Goal: Information Seeking & Learning: Check status

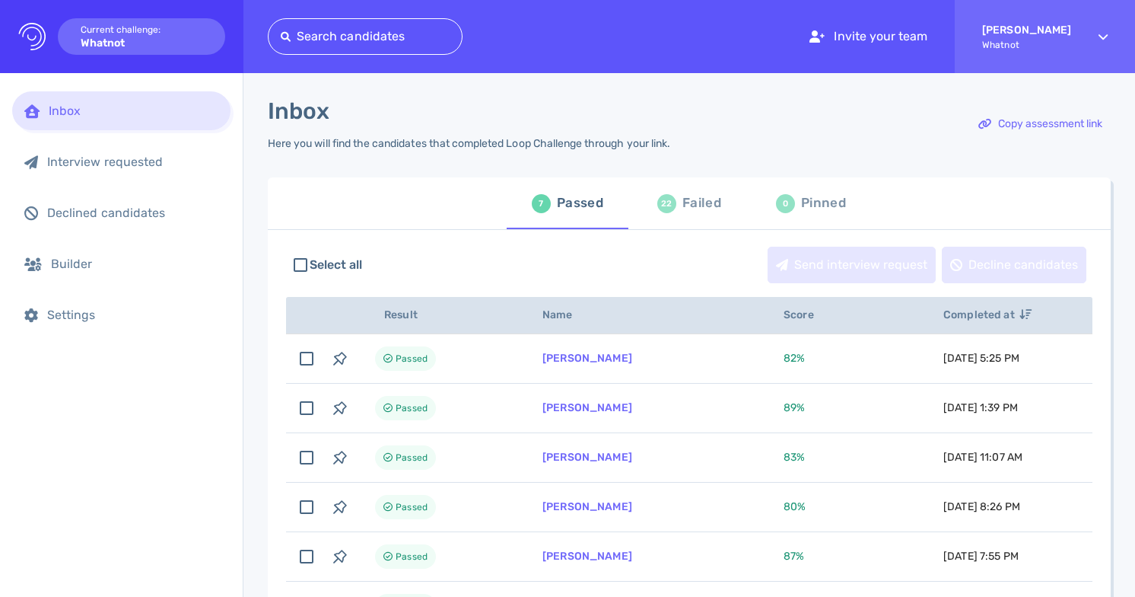
click at [686, 201] on div "Failed" at bounding box center [701, 203] width 39 height 23
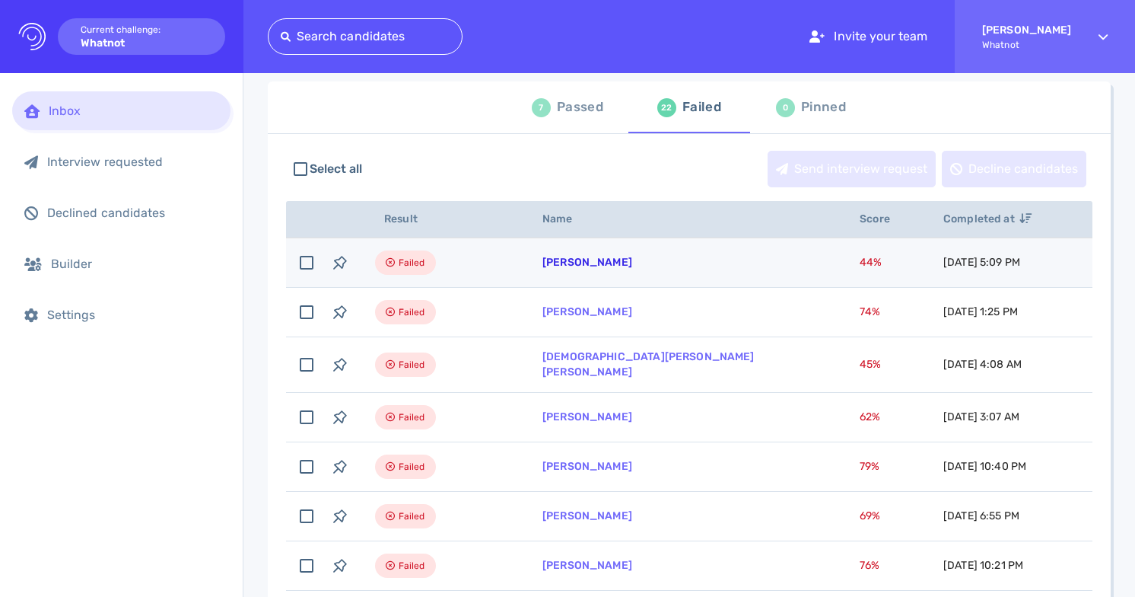
scroll to position [100, 0]
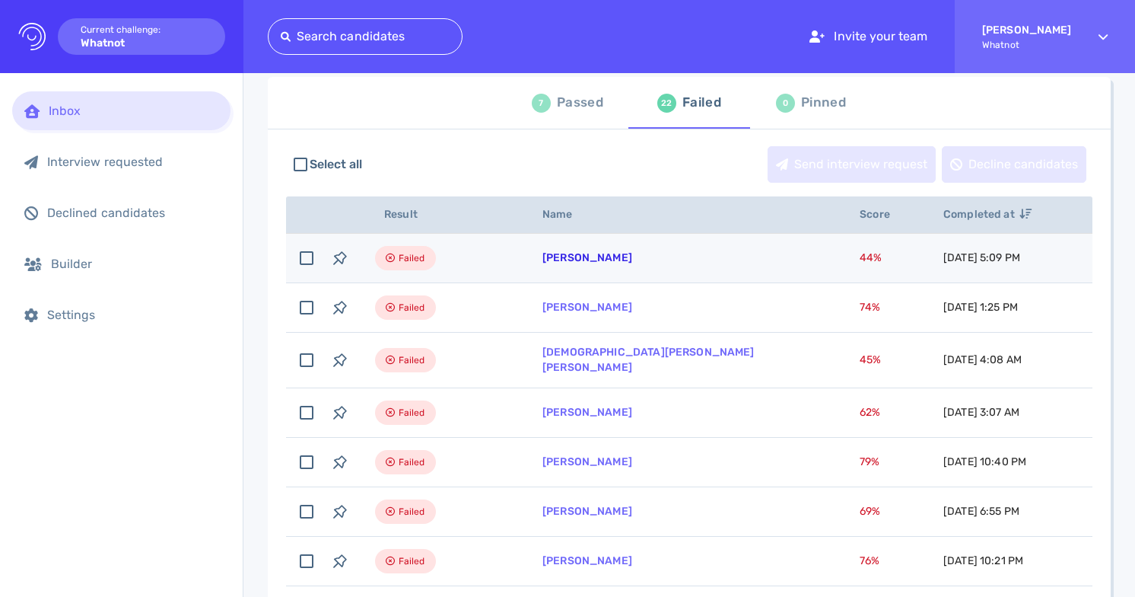
click at [601, 262] on link "Taylor Mangini" at bounding box center [587, 257] width 90 height 13
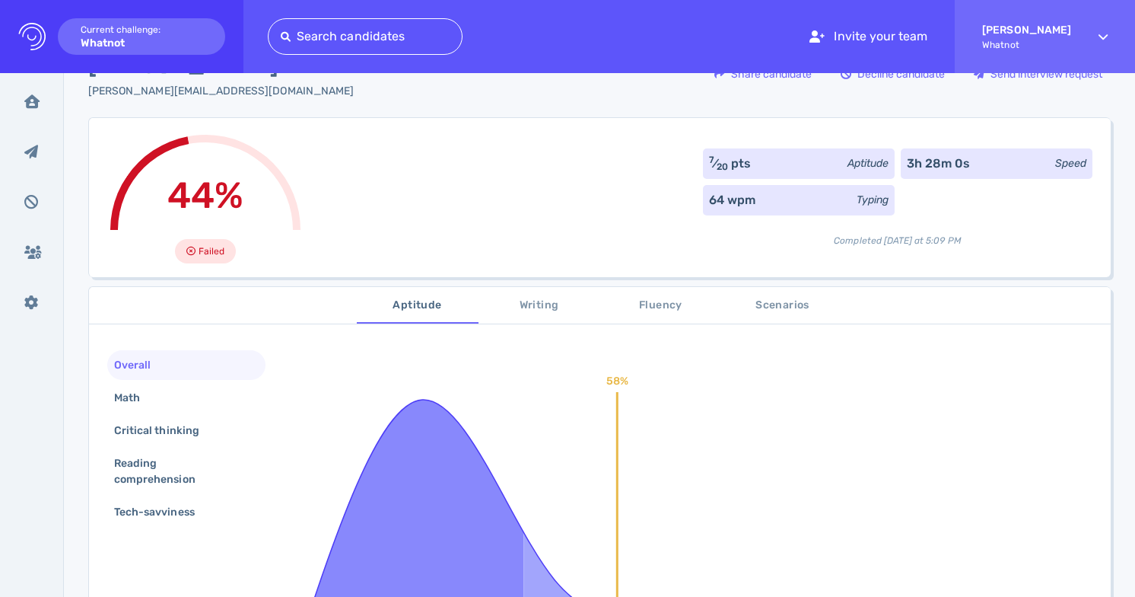
scroll to position [49, 0]
click at [788, 305] on span "Scenarios" at bounding box center [782, 304] width 103 height 19
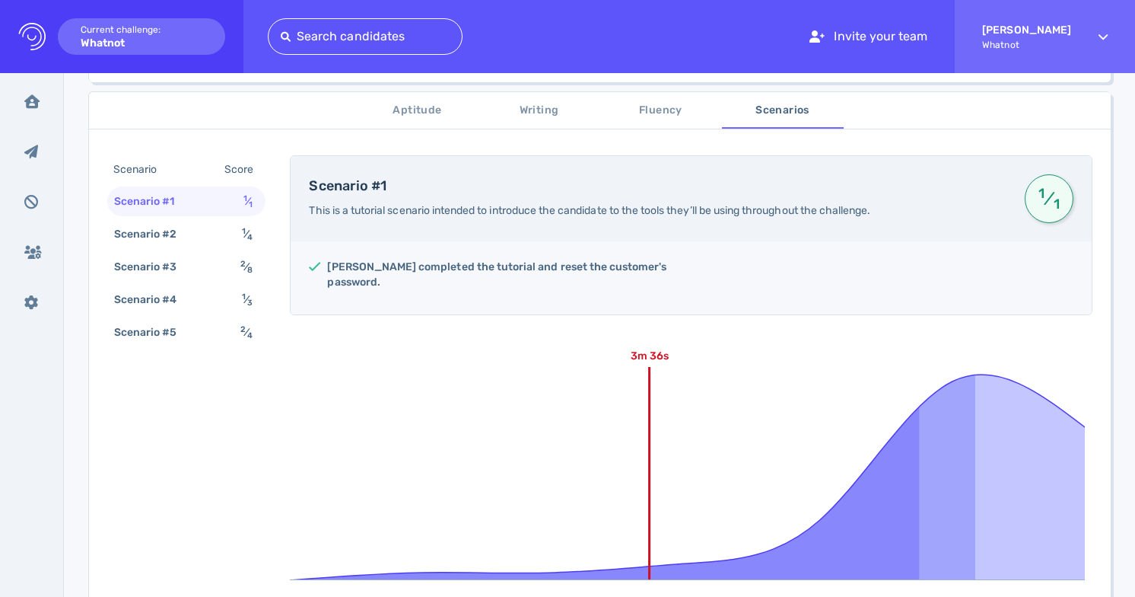
scroll to position [0, 0]
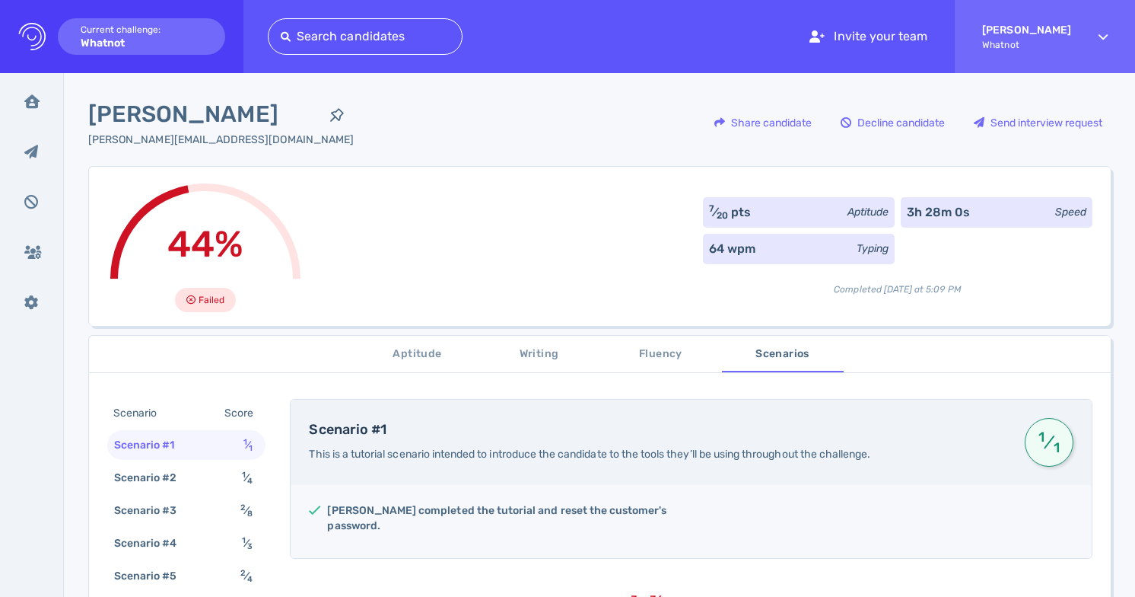
click at [536, 358] on span "Writing" at bounding box center [539, 354] width 103 height 19
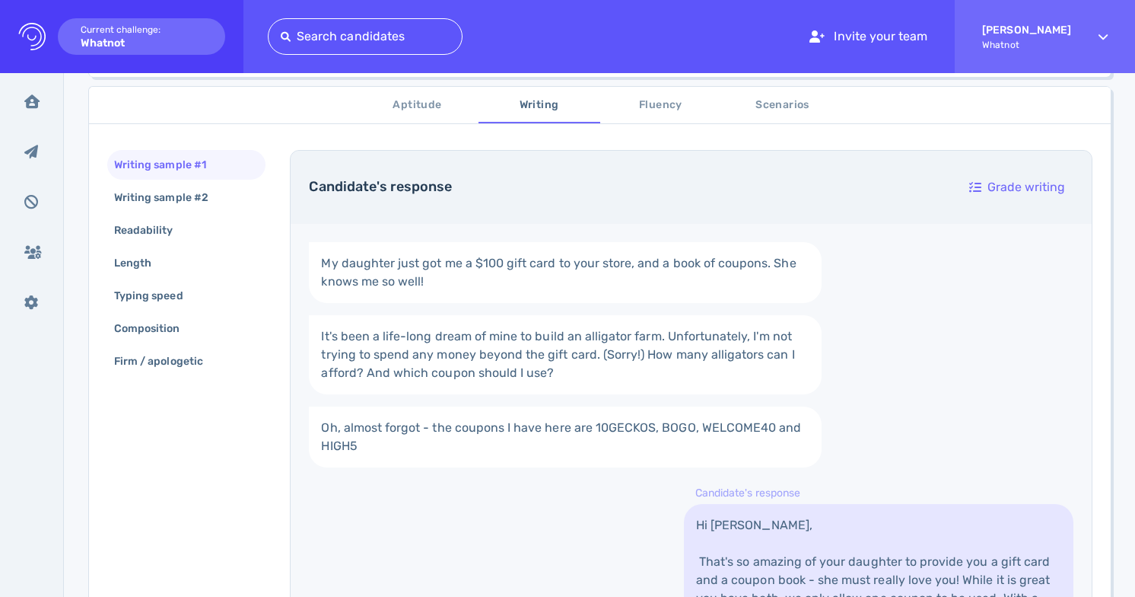
scroll to position [181, 0]
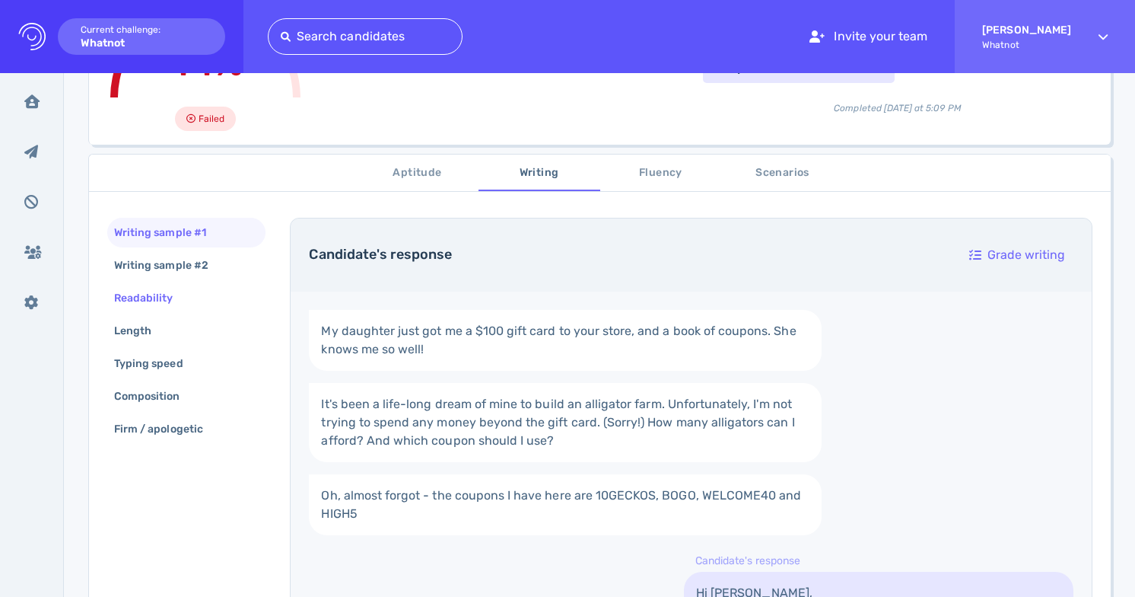
click at [187, 303] on div "Readability" at bounding box center [151, 298] width 81 height 22
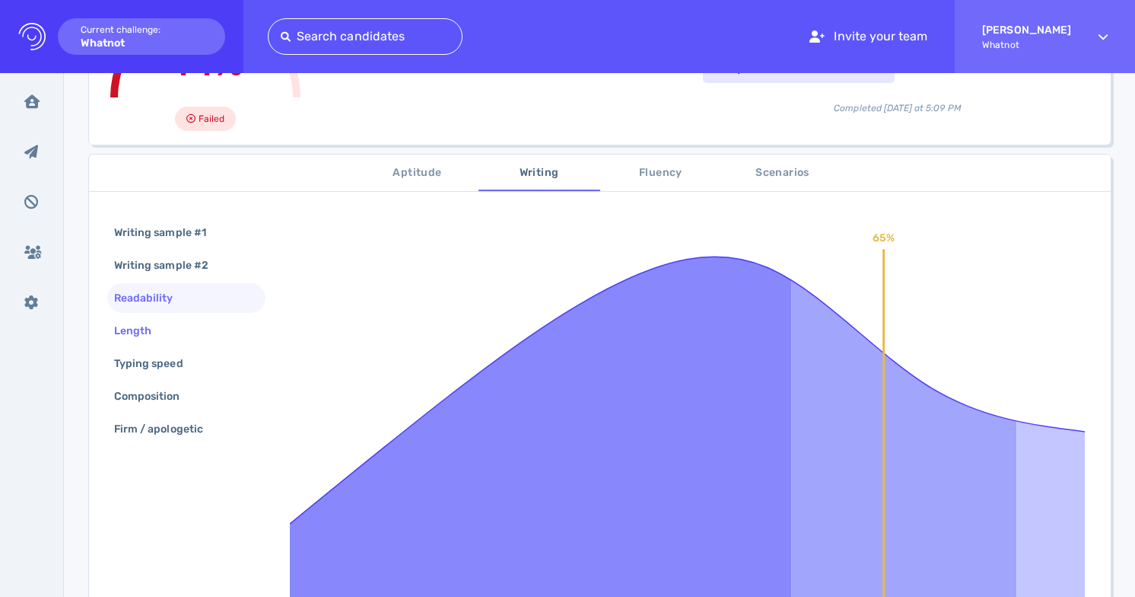
click at [189, 330] on div "Length" at bounding box center [186, 331] width 158 height 30
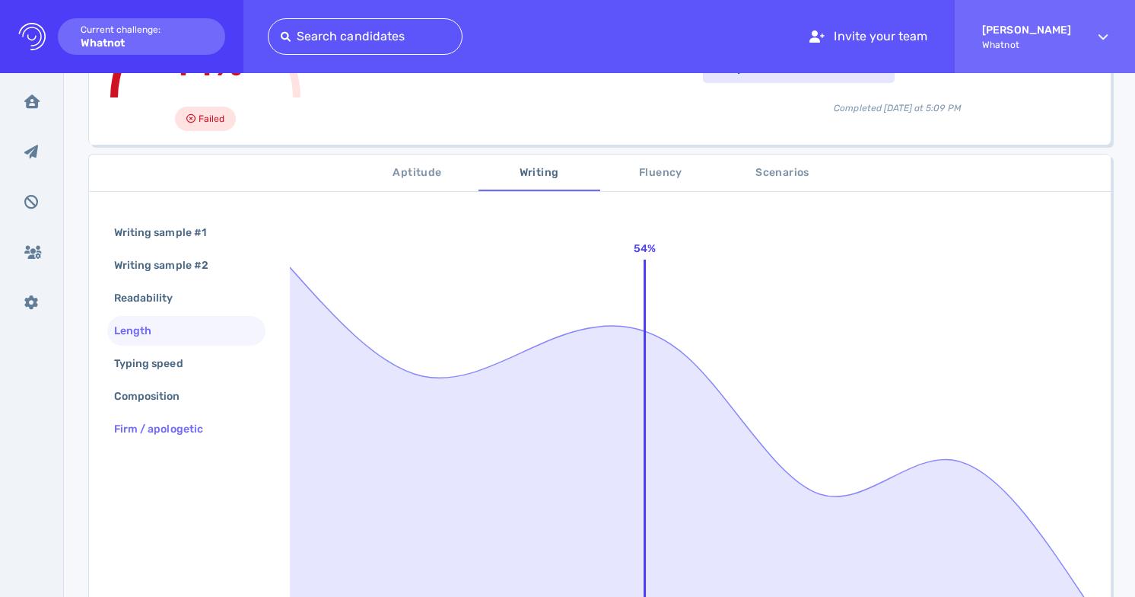
click at [203, 416] on div "Firm / apologetic" at bounding box center [186, 429] width 158 height 30
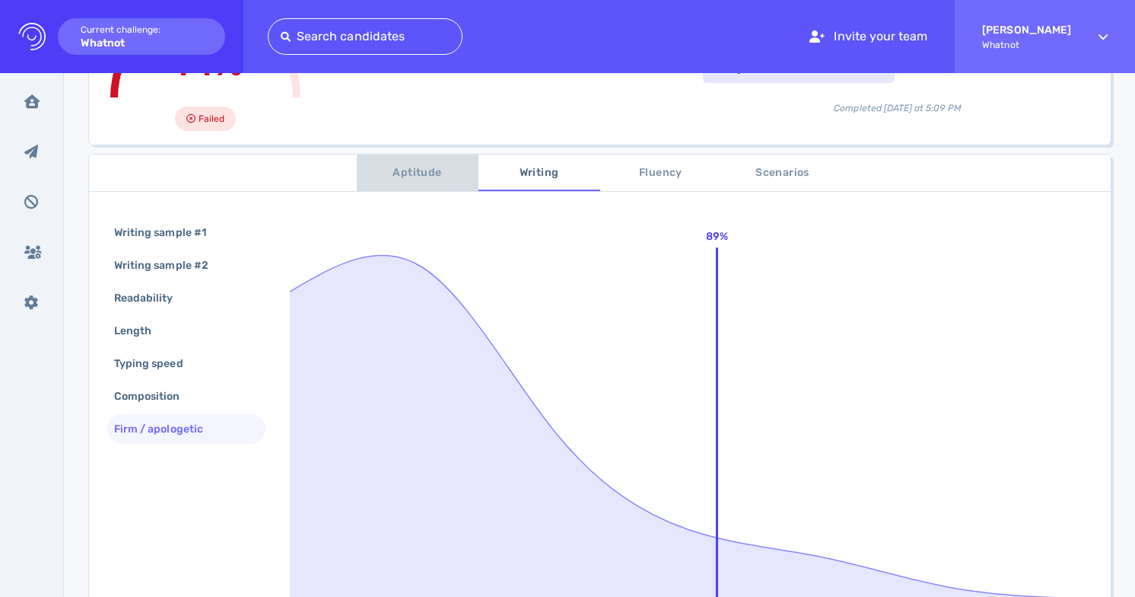
click at [418, 158] on button "Aptitude" at bounding box center [418, 172] width 122 height 37
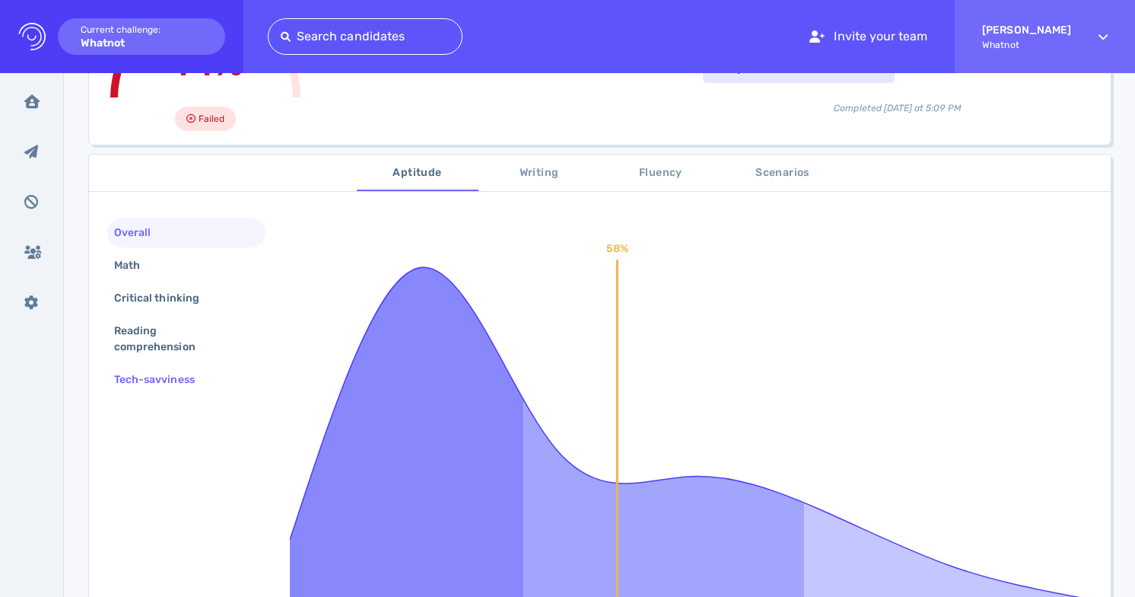
click at [196, 373] on div "Tech-savviness" at bounding box center [162, 379] width 102 height 22
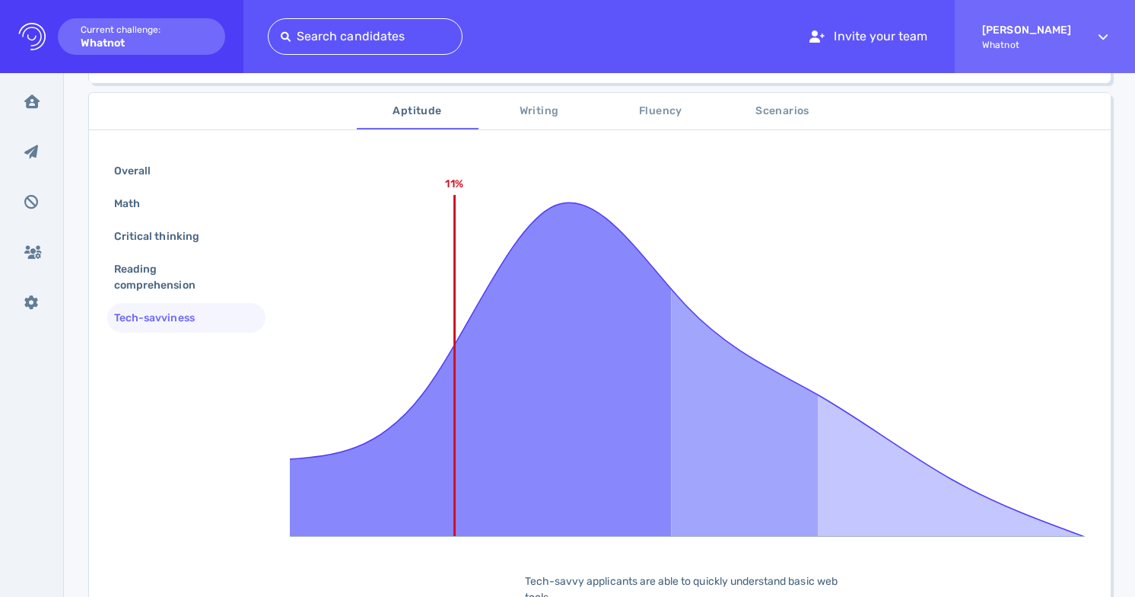
scroll to position [234, 0]
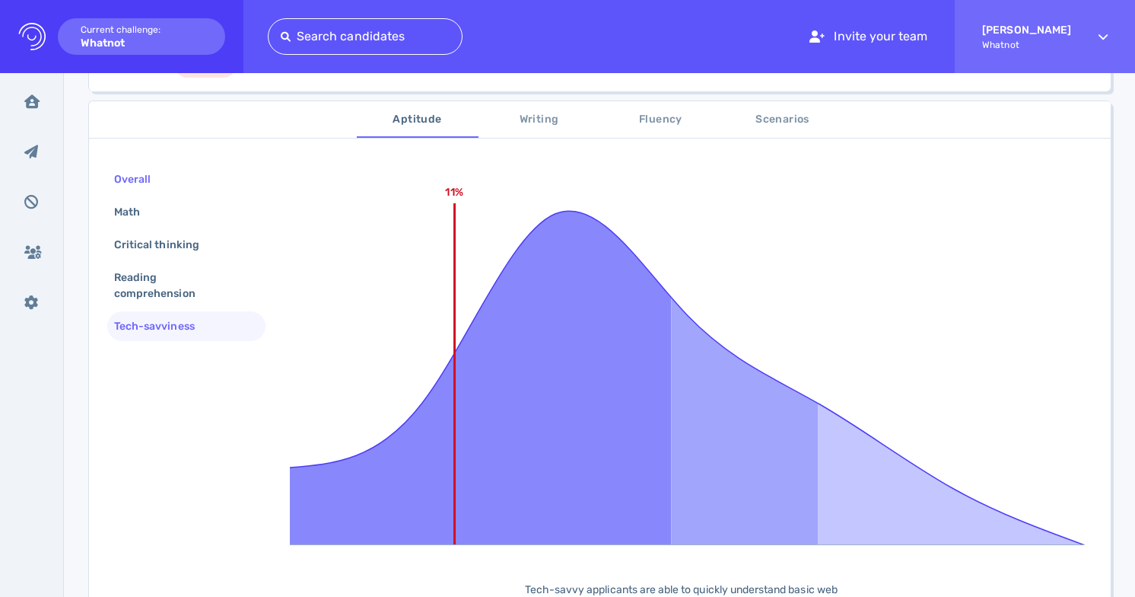
click at [170, 173] on div "Overall" at bounding box center [186, 179] width 158 height 30
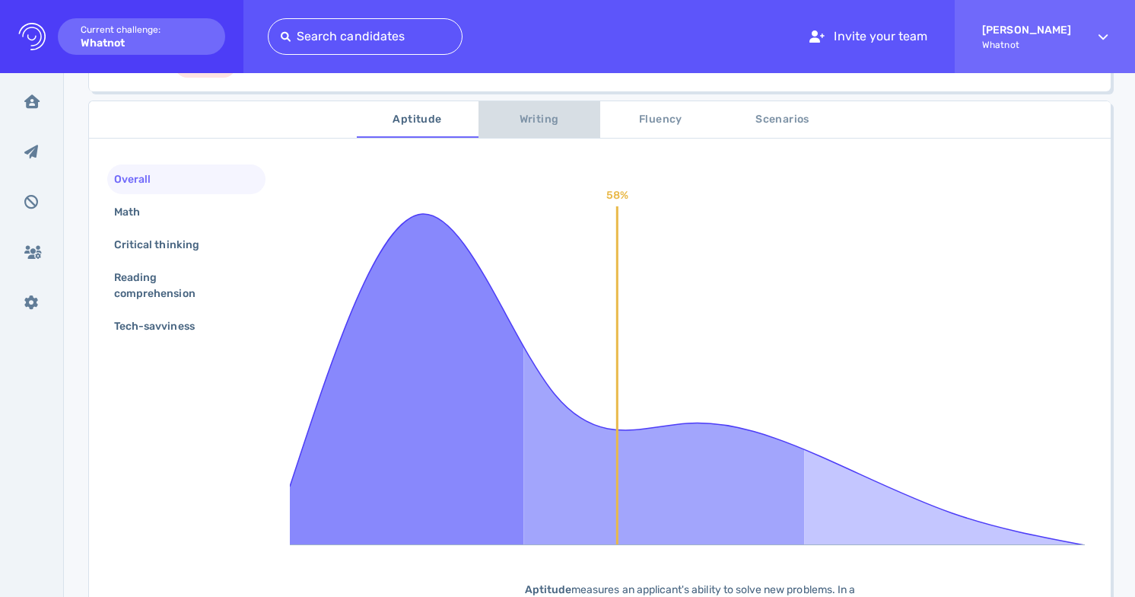
click at [550, 122] on span "Writing" at bounding box center [539, 119] width 103 height 19
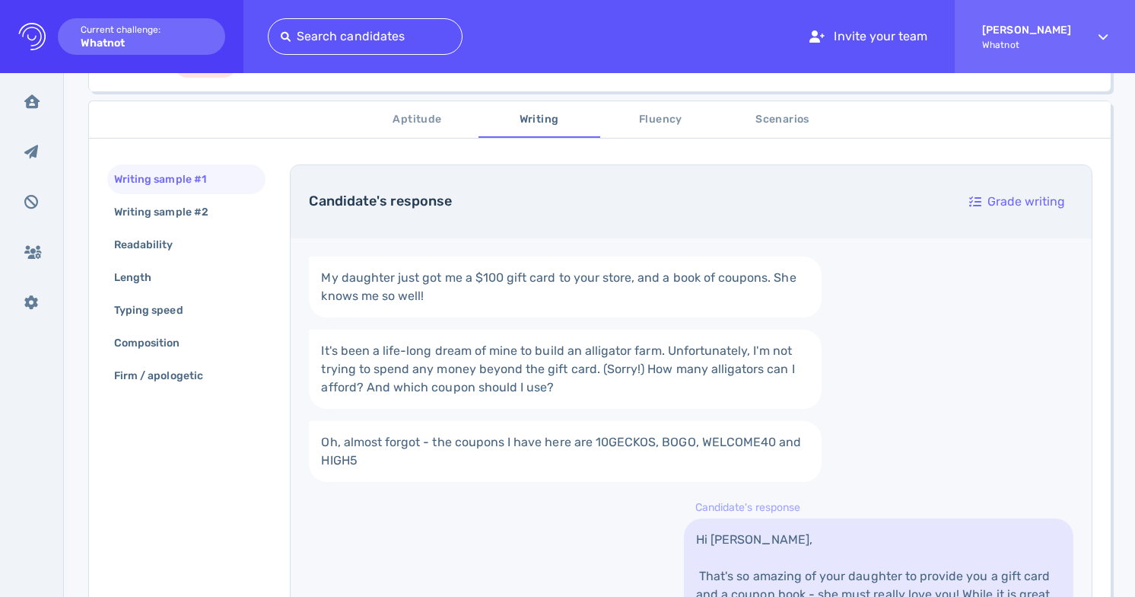
click at [658, 116] on span "Fluency" at bounding box center [660, 119] width 103 height 19
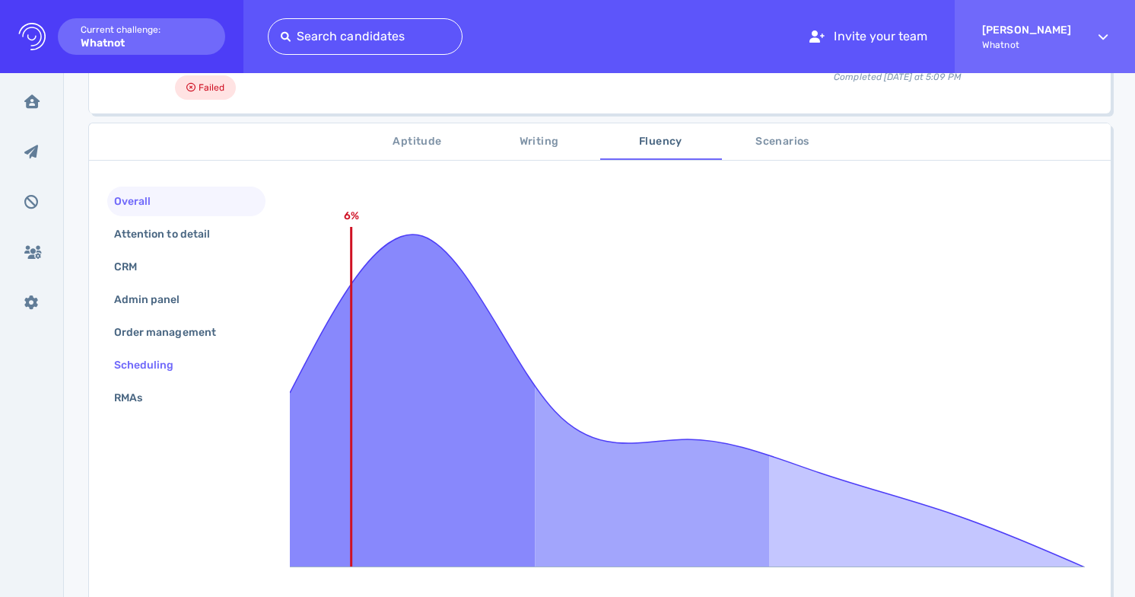
scroll to position [243, 0]
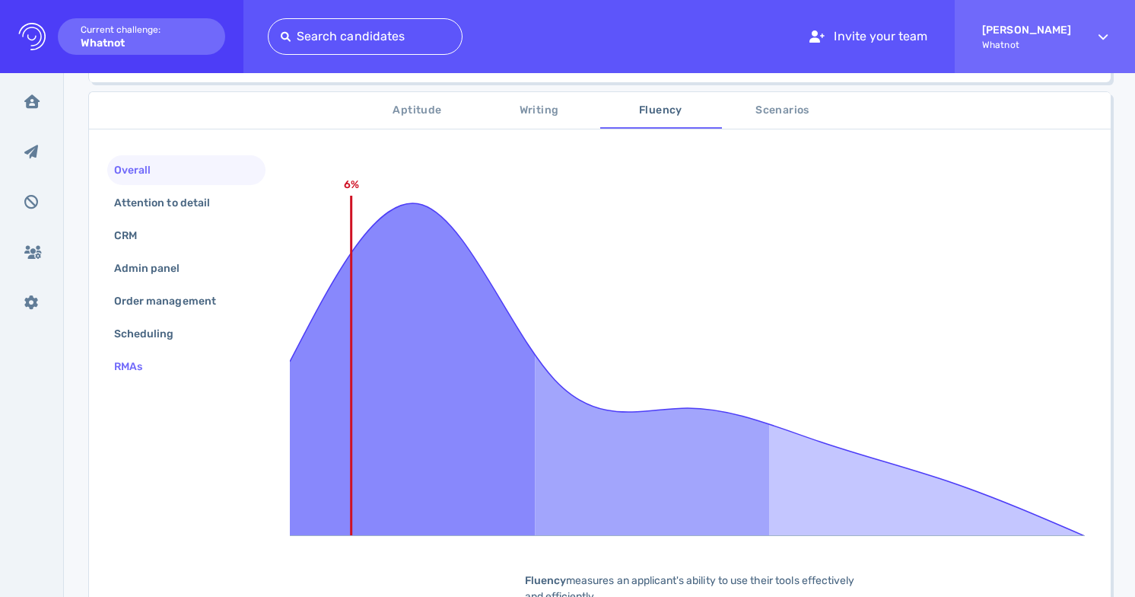
click at [173, 363] on div "RMAs" at bounding box center [186, 367] width 158 height 30
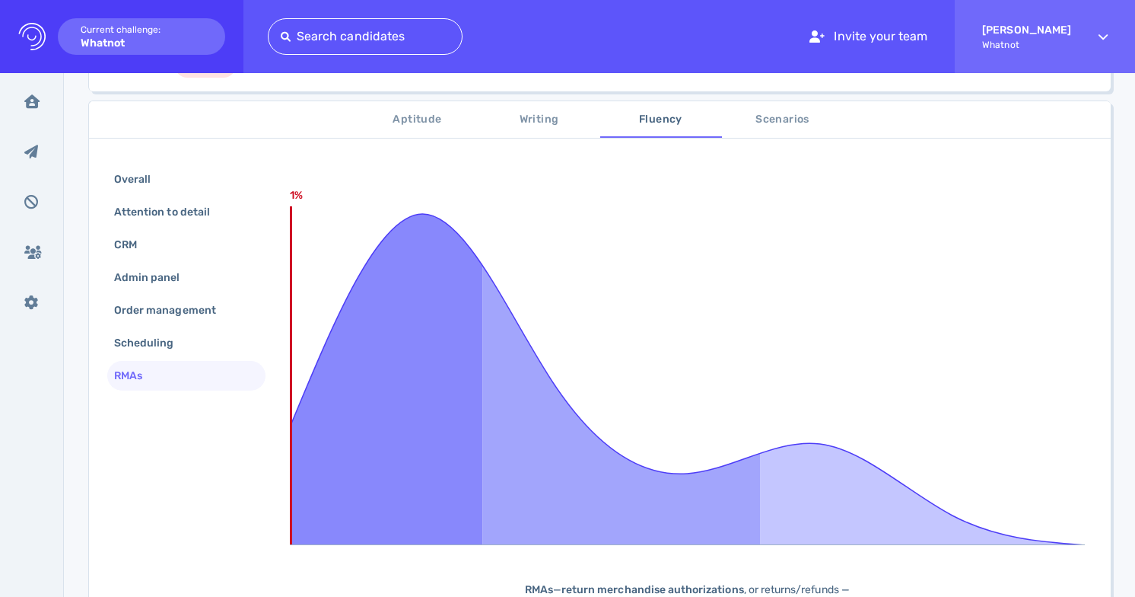
scroll to position [0, 0]
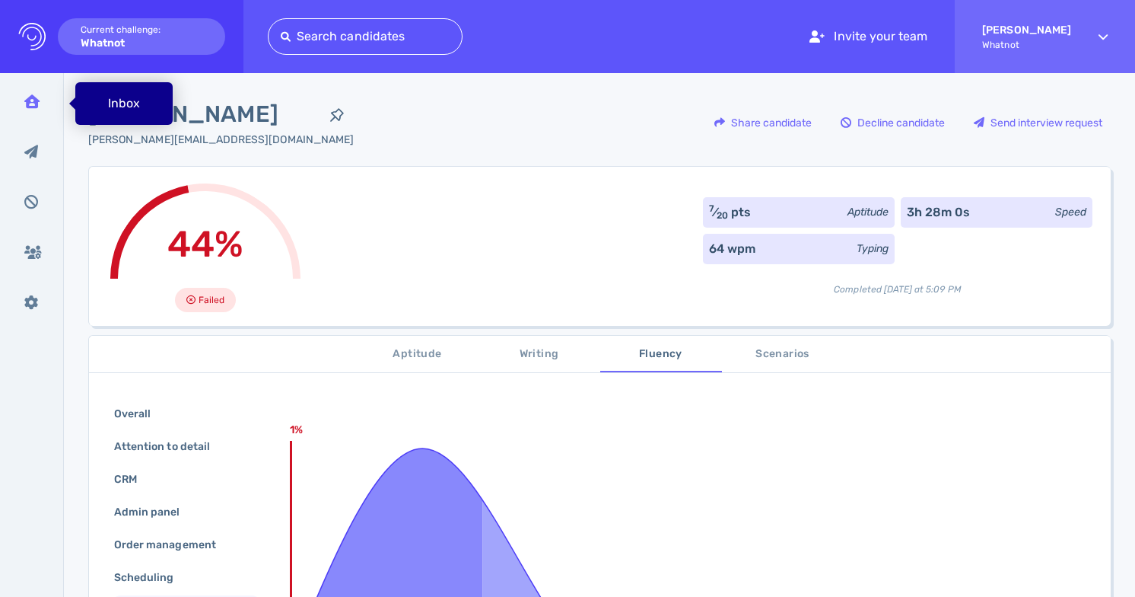
click at [35, 101] on icon at bounding box center [31, 101] width 15 height 14
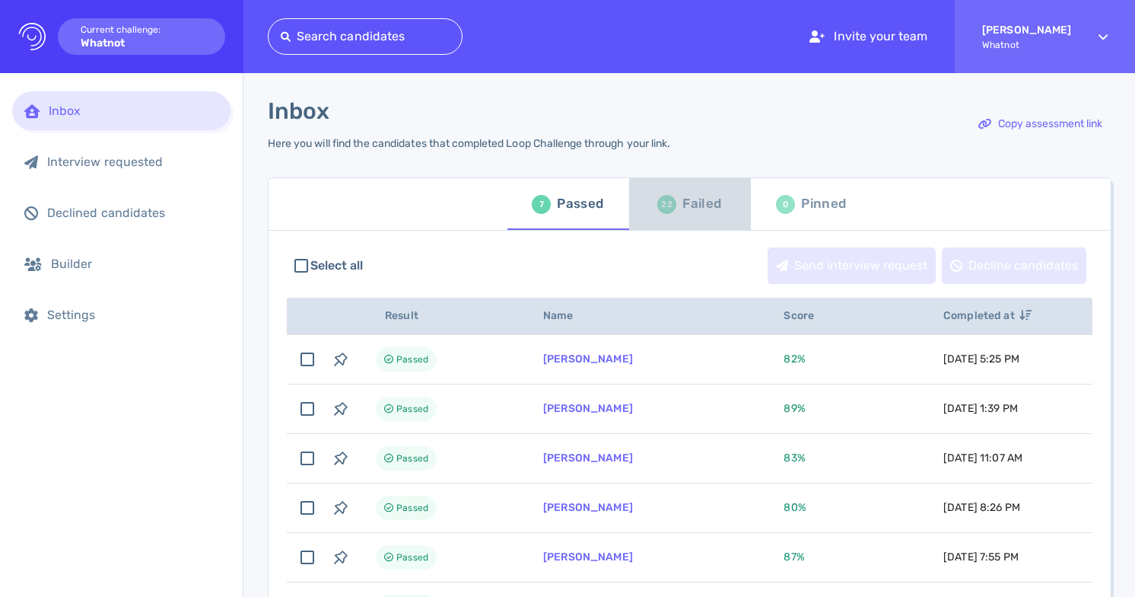
click at [687, 210] on div "Failed" at bounding box center [701, 203] width 39 height 23
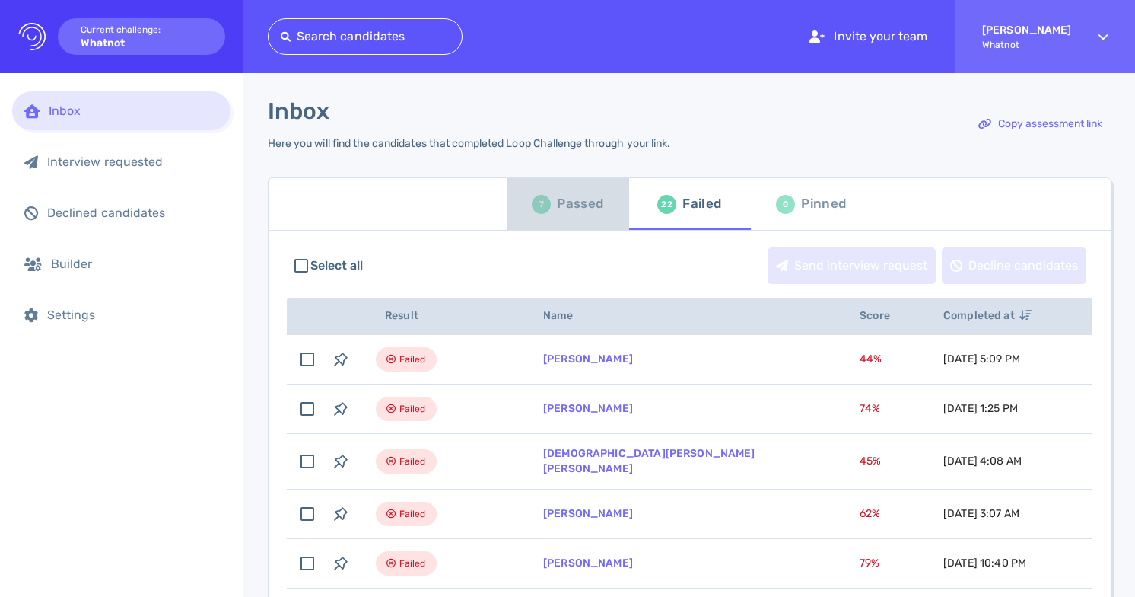
click at [600, 209] on span "7 Passed" at bounding box center [568, 204] width 103 height 43
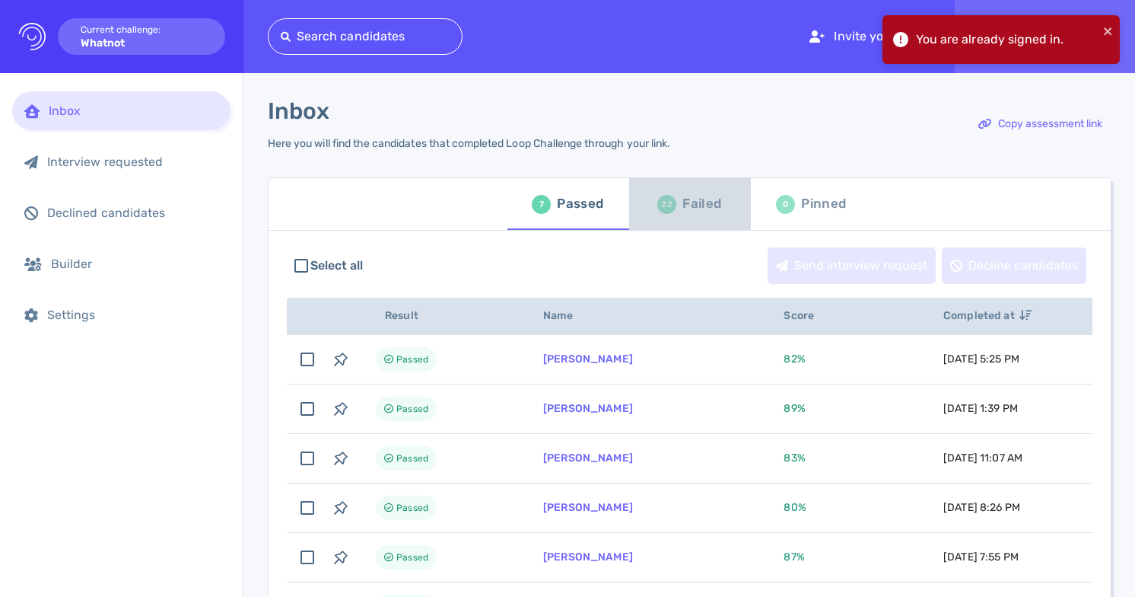
click at [695, 205] on div "Failed" at bounding box center [701, 203] width 39 height 23
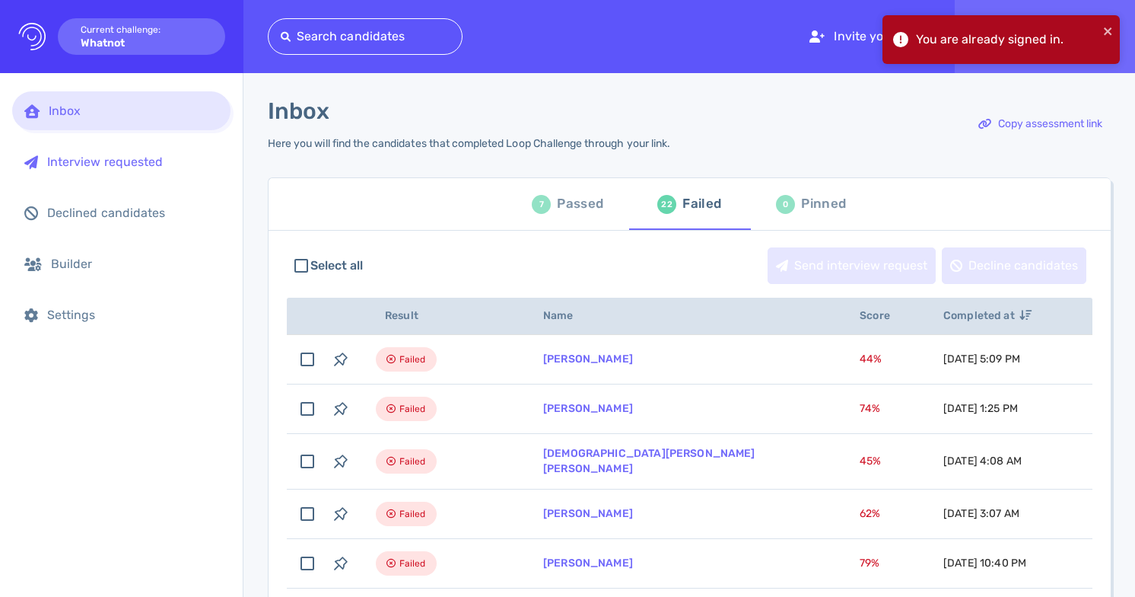
click at [107, 164] on div "Interview requested" at bounding box center [132, 161] width 171 height 14
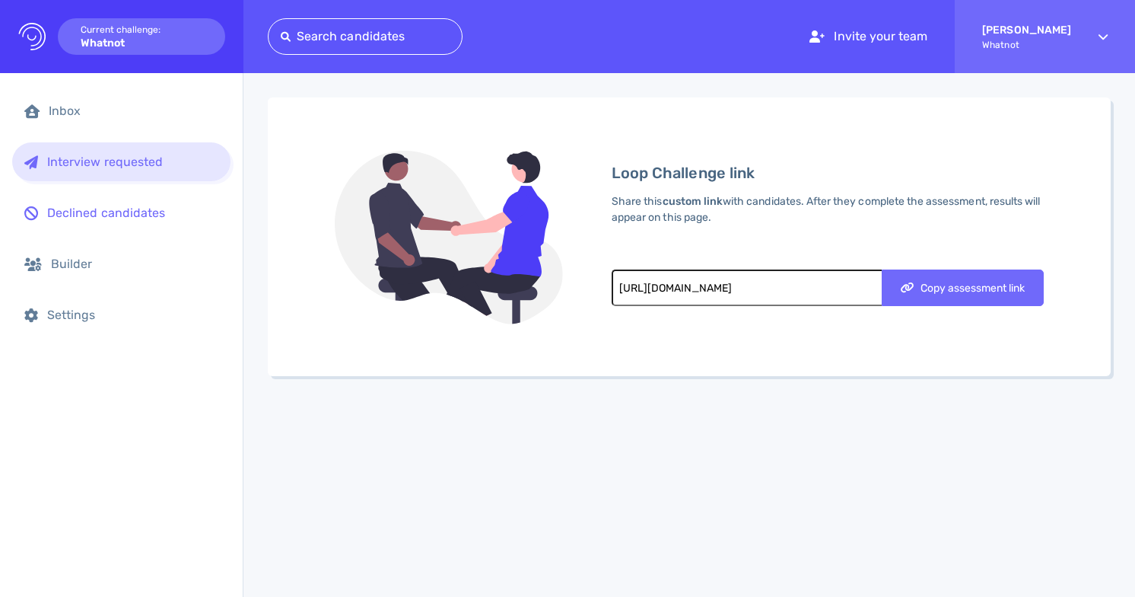
click at [129, 212] on div "Declined candidates" at bounding box center [132, 212] width 171 height 14
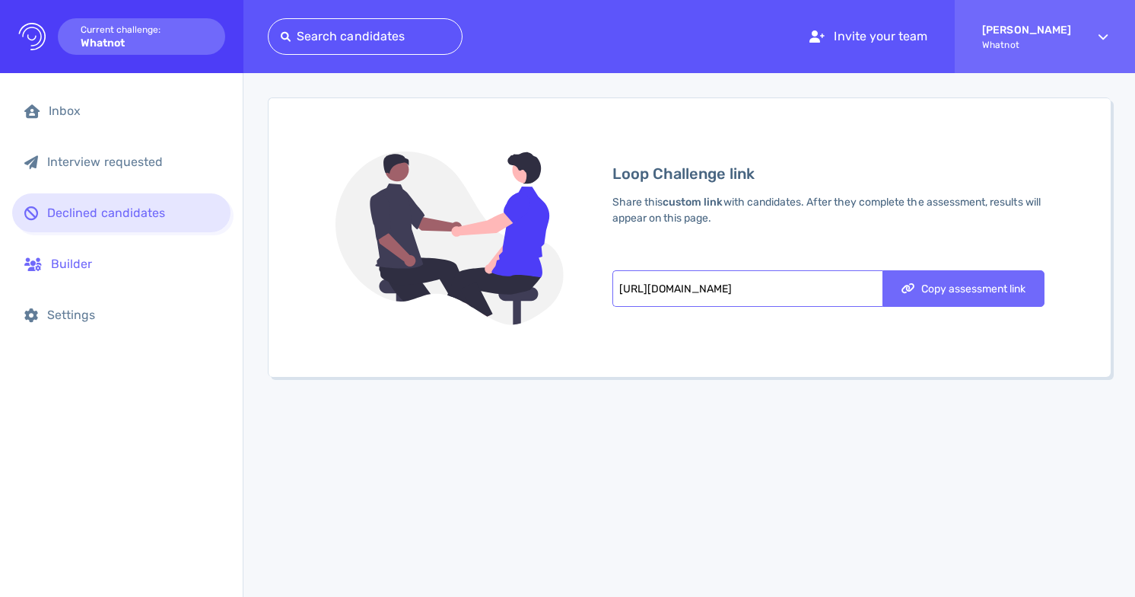
click at [103, 261] on div "Builder" at bounding box center [134, 263] width 167 height 14
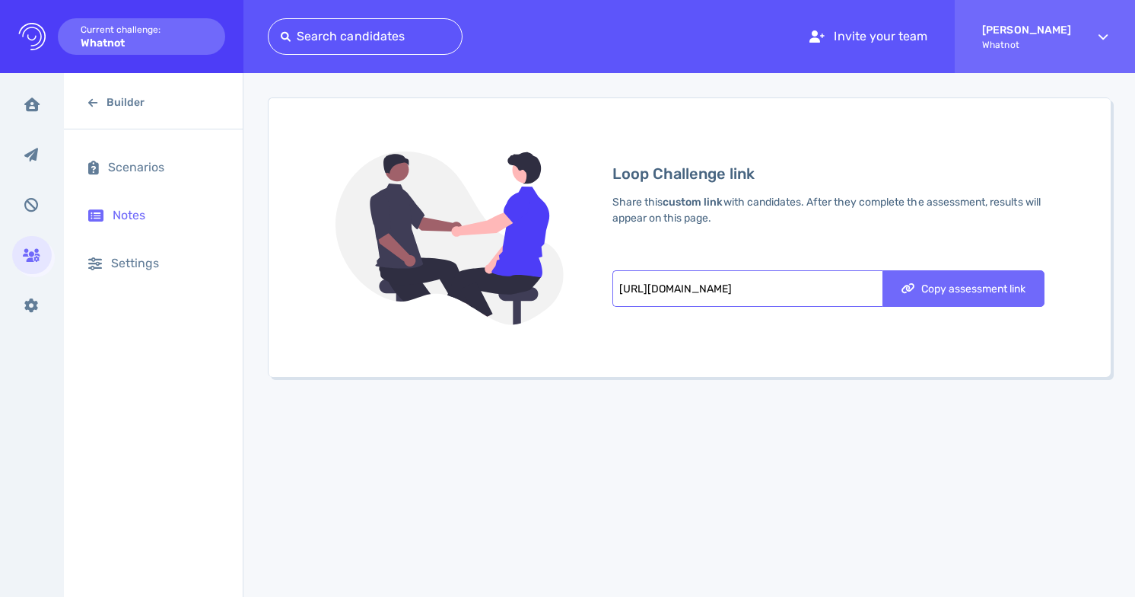
click at [148, 215] on div "Notes" at bounding box center [166, 215] width 106 height 14
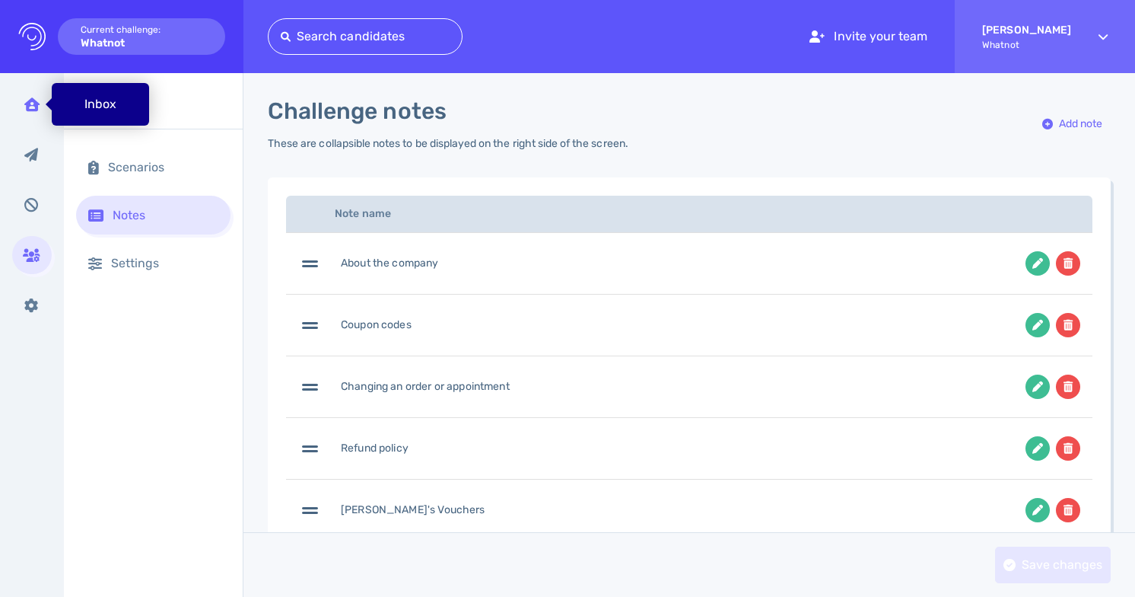
click at [23, 99] on div "Inbox" at bounding box center [32, 104] width 40 height 38
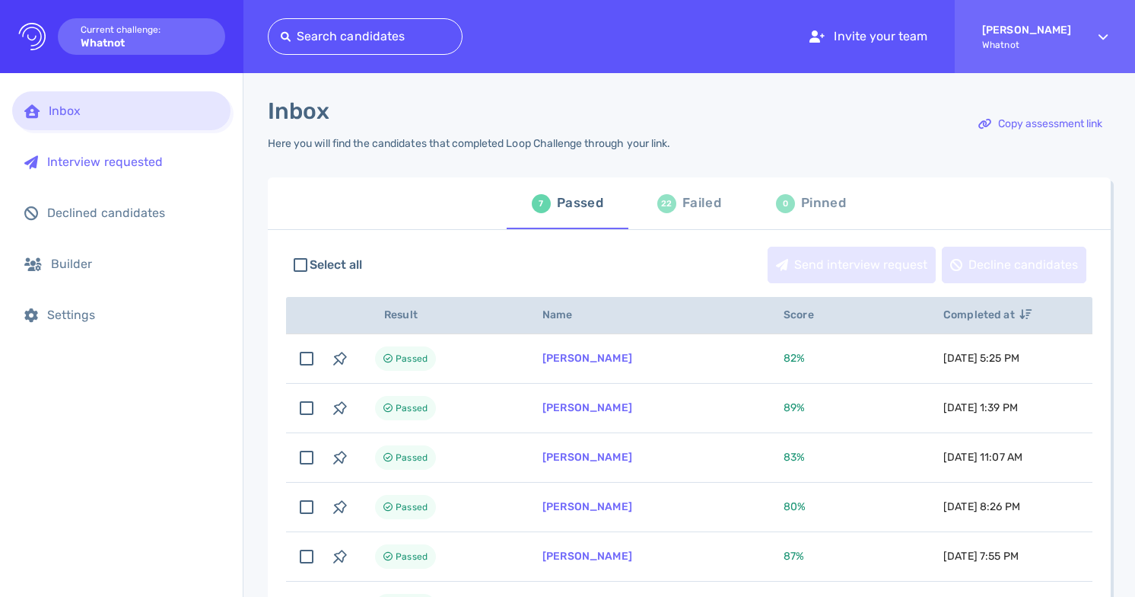
click at [148, 167] on div "Interview requested" at bounding box center [132, 161] width 171 height 14
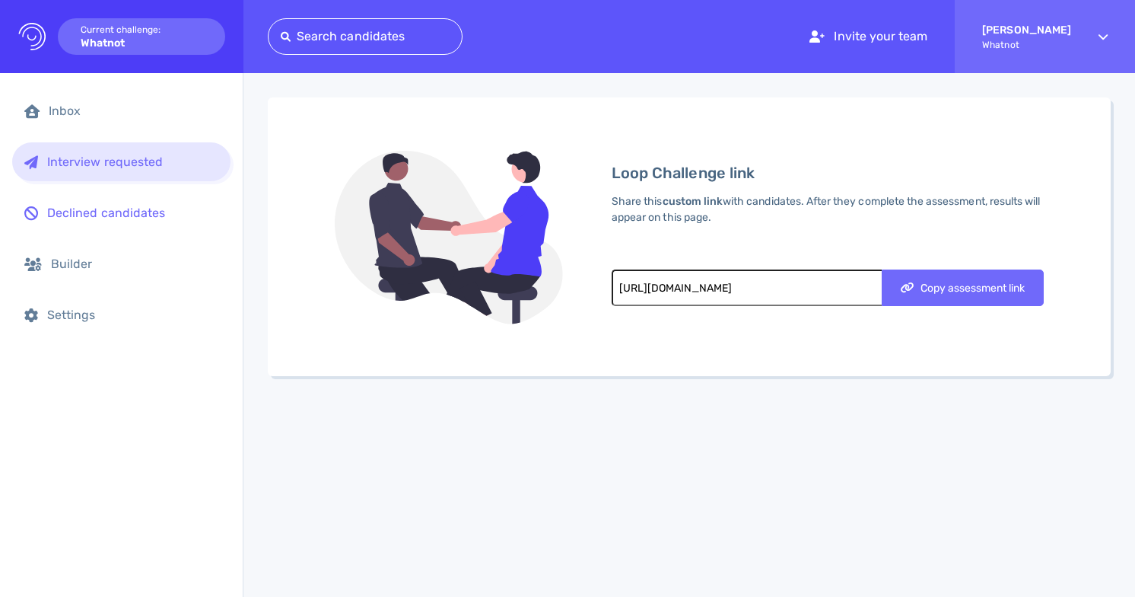
click at [145, 204] on div "Declined candidates" at bounding box center [121, 212] width 218 height 39
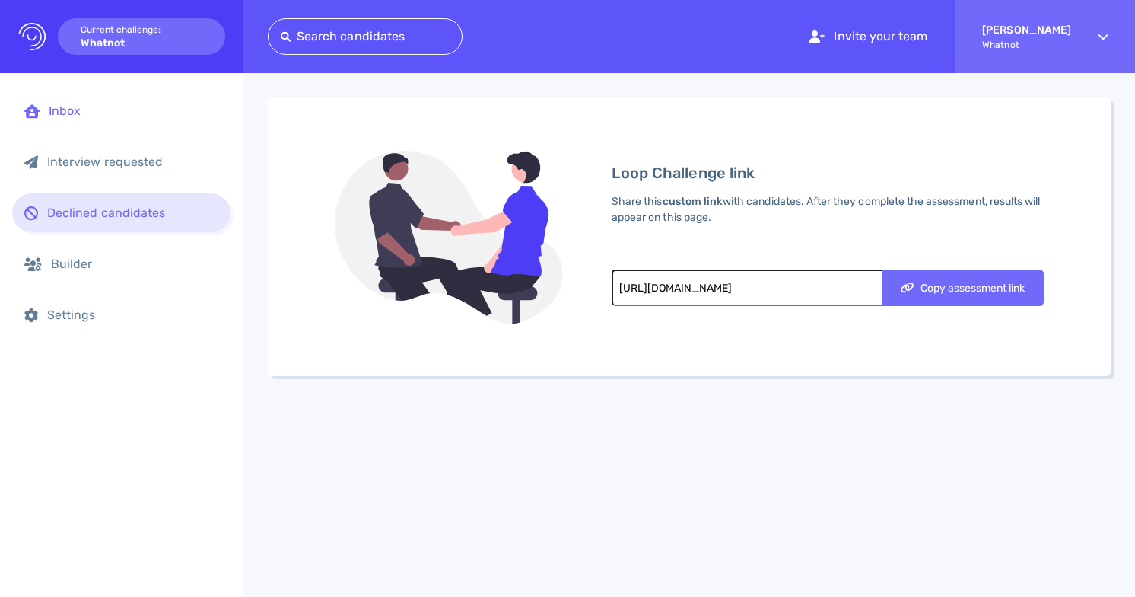
click at [164, 115] on div "Inbox" at bounding box center [134, 110] width 170 height 14
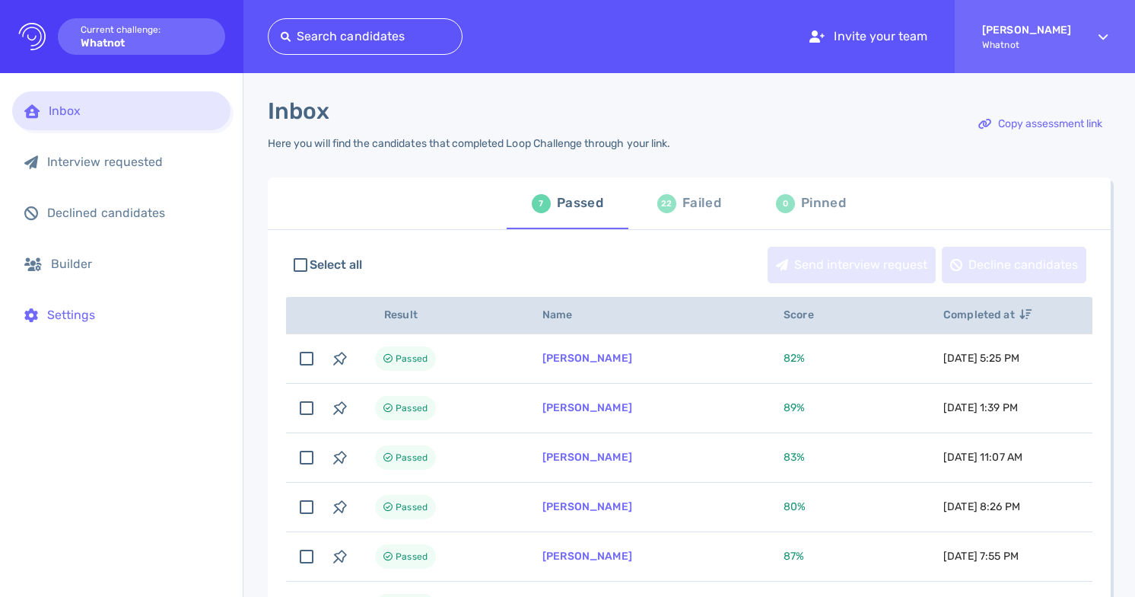
click at [94, 311] on div "Settings" at bounding box center [132, 314] width 171 height 14
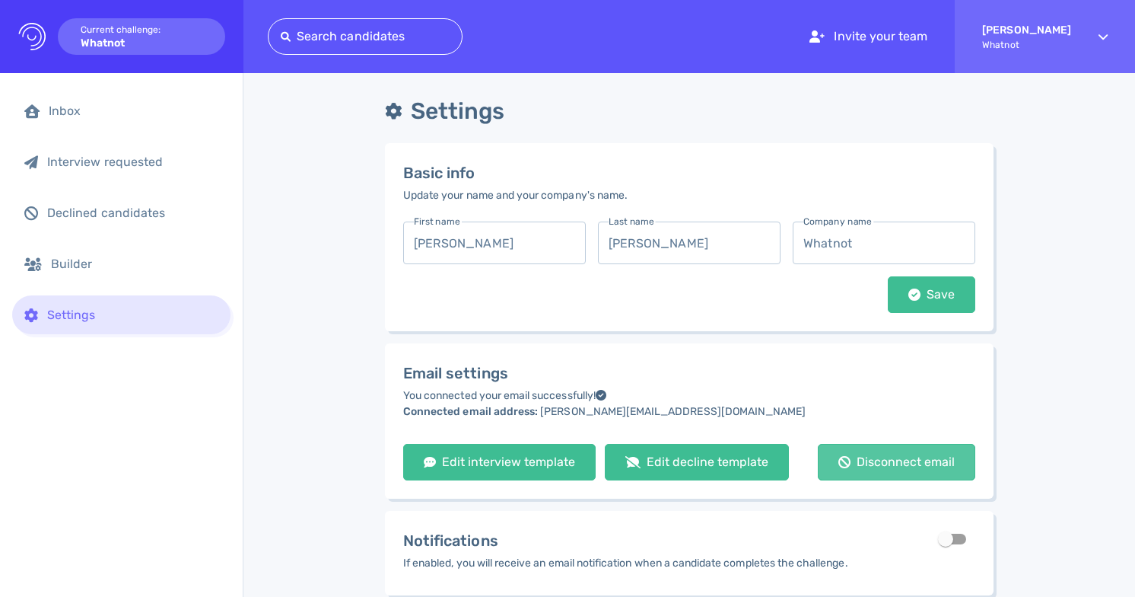
click at [934, 453] on button "Disconnect email" at bounding box center [896, 462] width 157 height 37
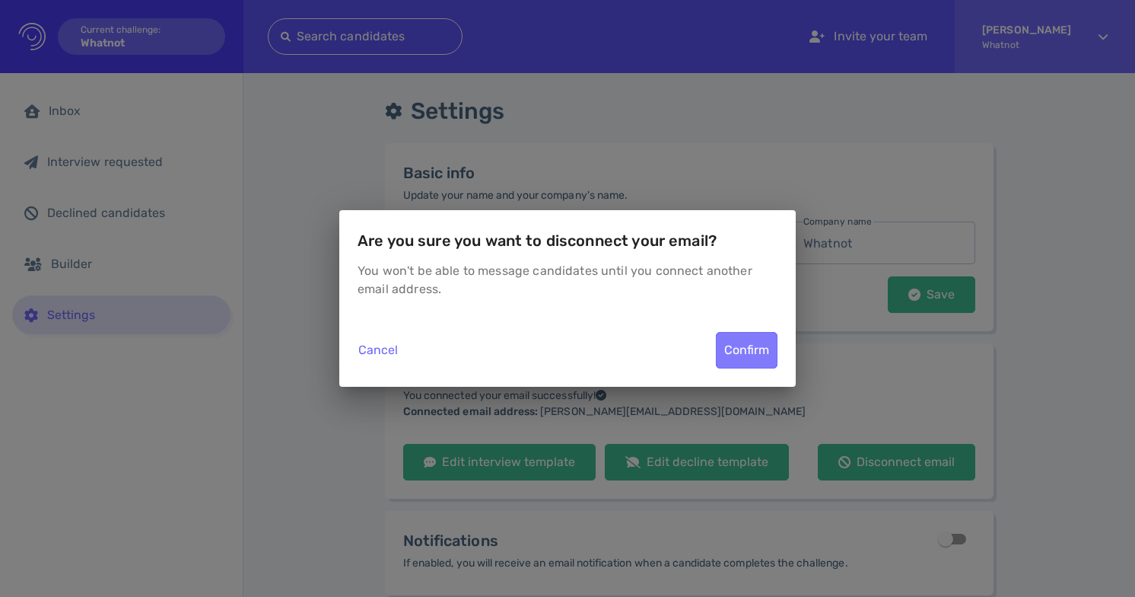
click at [756, 357] on div "Confirm" at bounding box center [747, 349] width 60 height 35
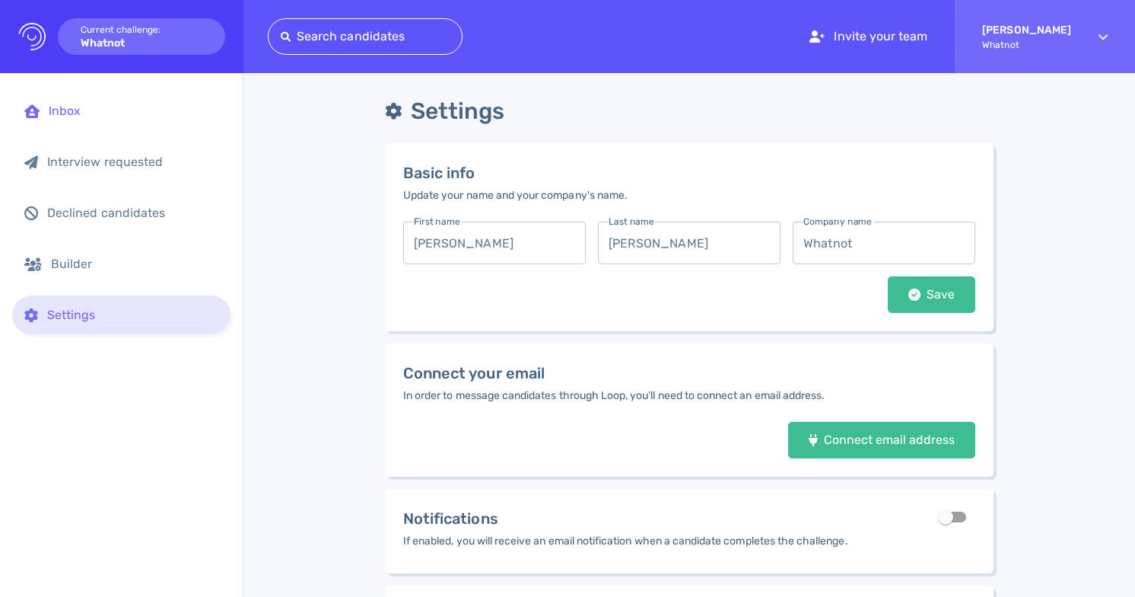
click at [125, 115] on div "Inbox" at bounding box center [134, 110] width 170 height 14
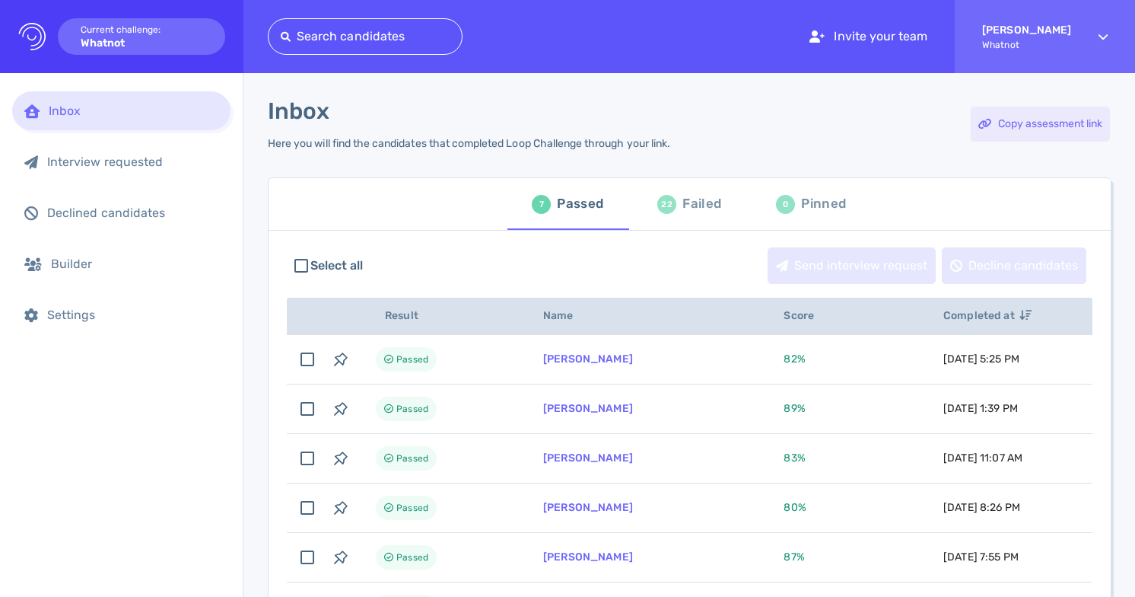
click at [1067, 124] on div "Copy assessment link" at bounding box center [1040, 124] width 139 height 35
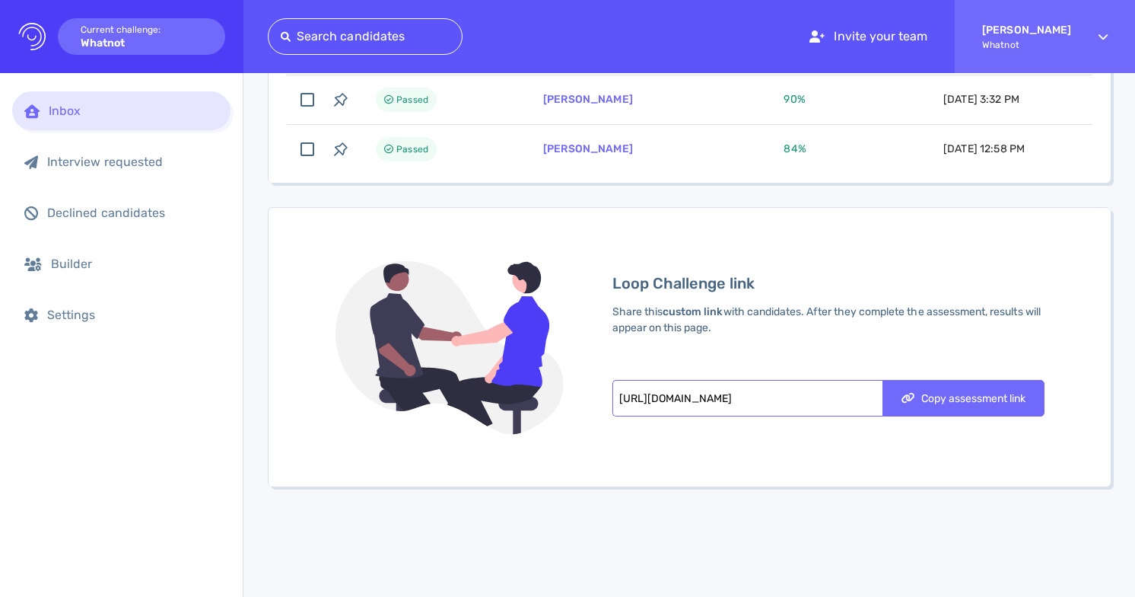
scroll to position [530, 0]
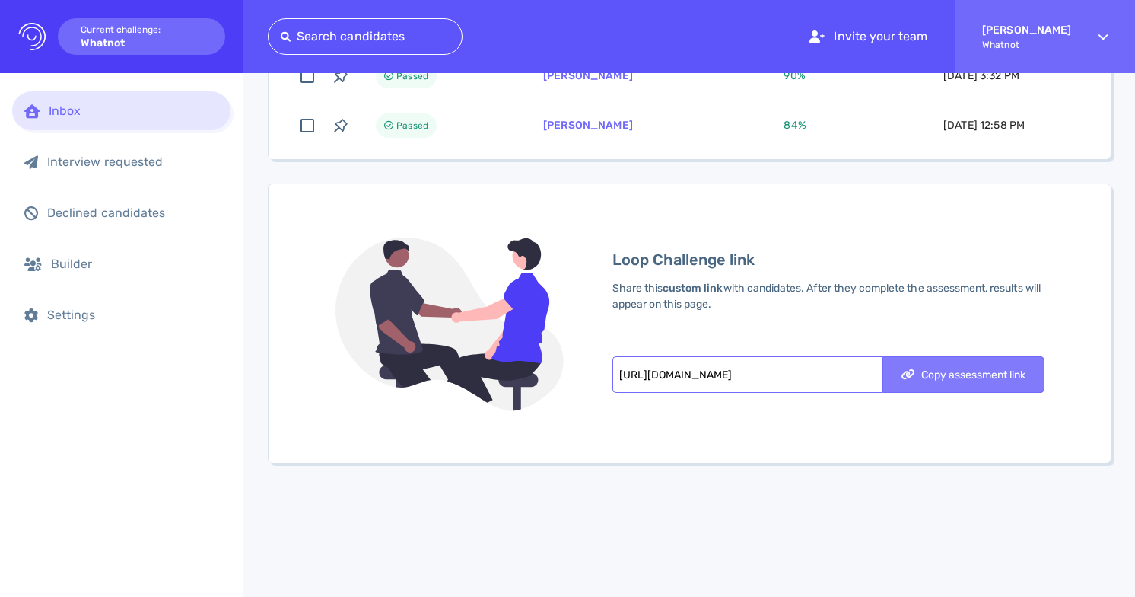
click at [932, 378] on div "Copy assessment link" at bounding box center [963, 374] width 139 height 11
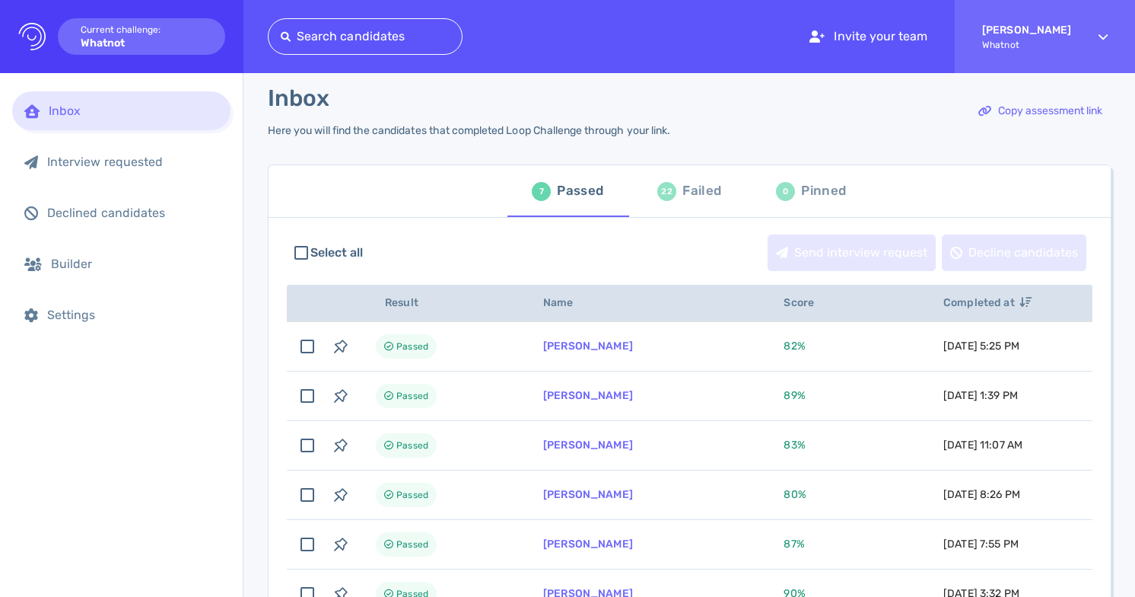
scroll to position [0, 0]
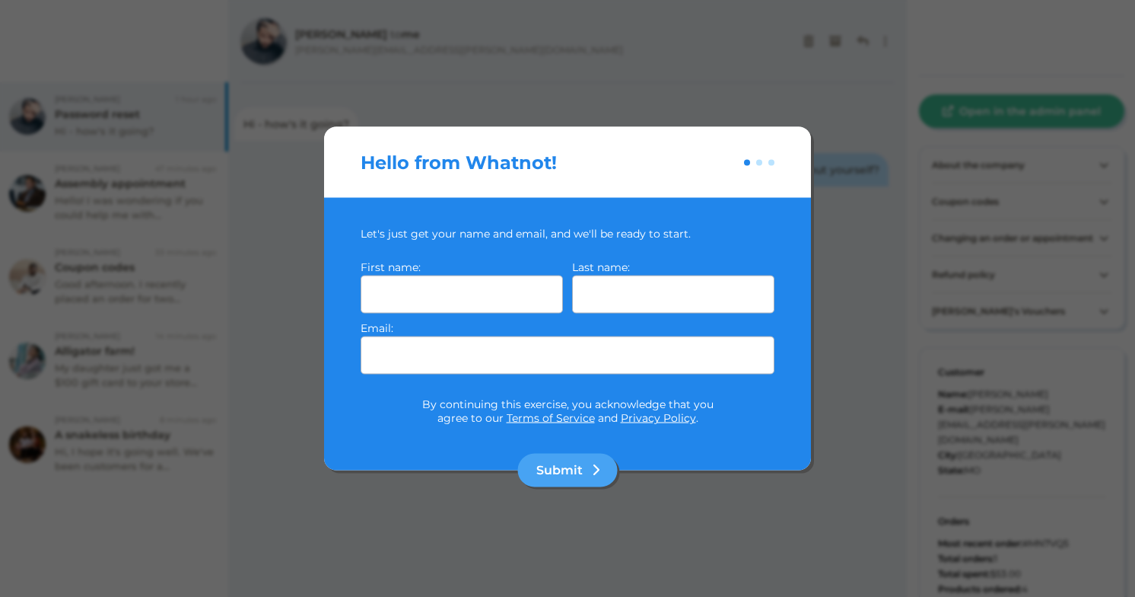
click at [759, 165] on div "Hello from Whatnot!" at bounding box center [567, 162] width 487 height 71
click at [760, 164] on div at bounding box center [759, 162] width 6 height 6
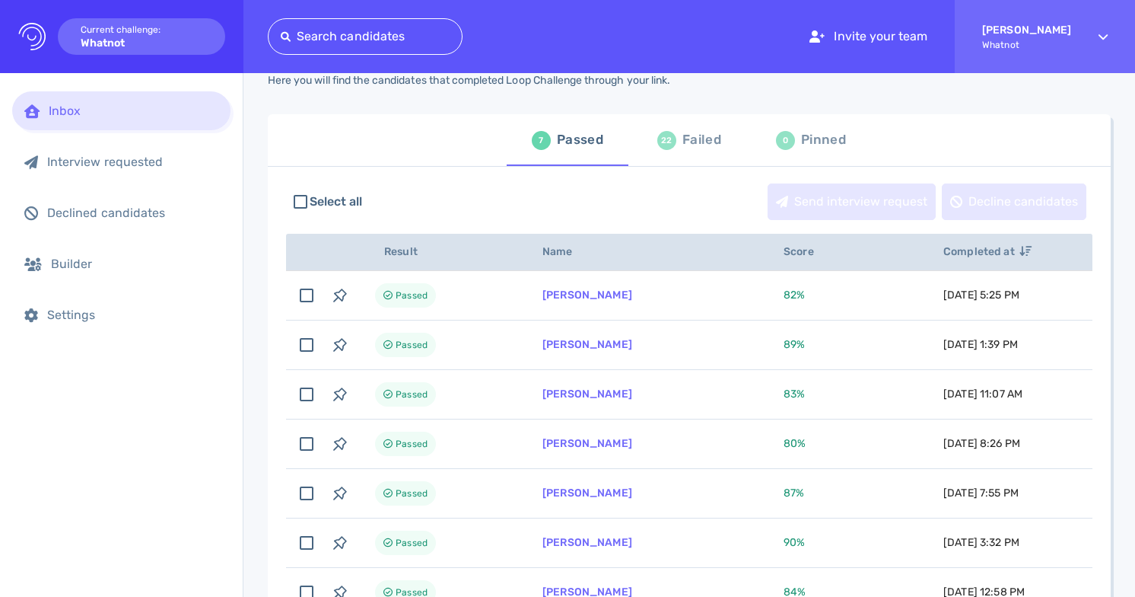
scroll to position [84, 0]
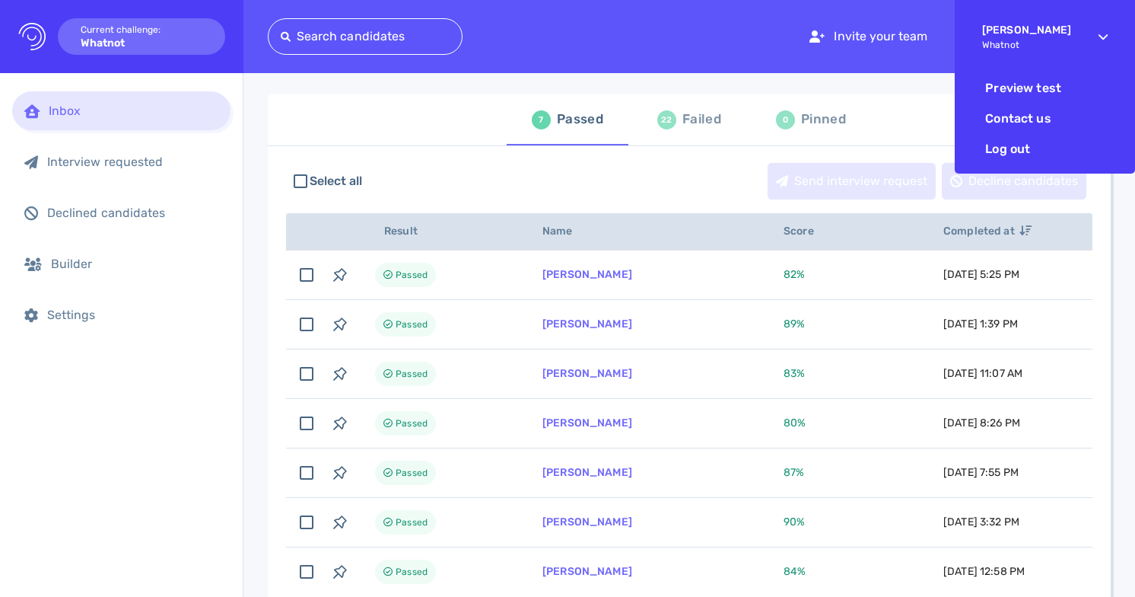
click at [1070, 43] on span "Whatnot" at bounding box center [1026, 45] width 89 height 11
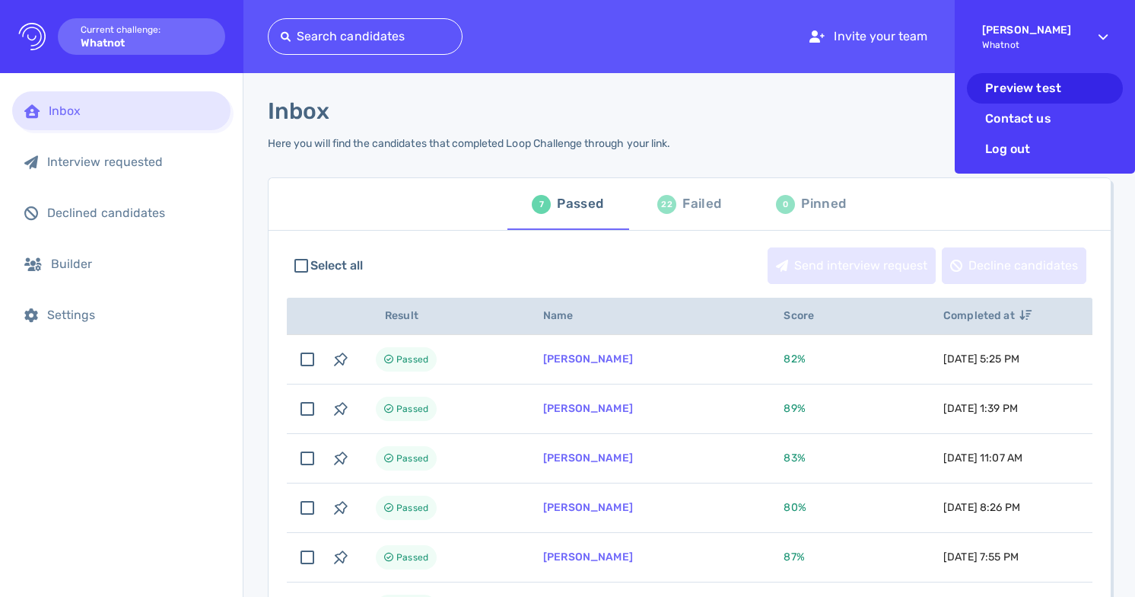
click at [1045, 94] on li "Preview test" at bounding box center [1045, 88] width 156 height 30
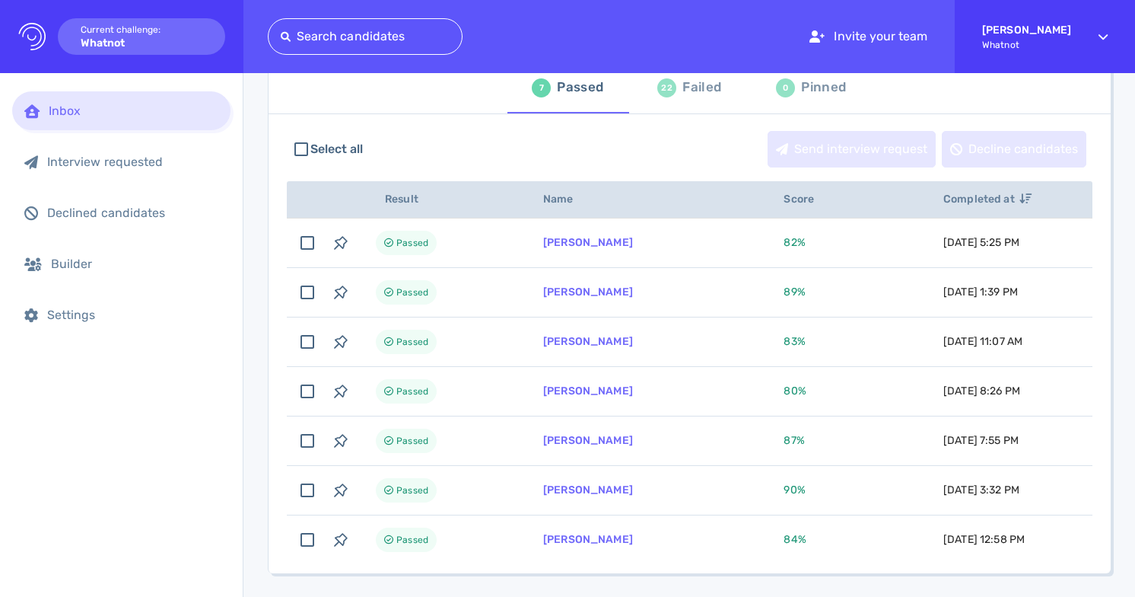
scroll to position [196, 0]
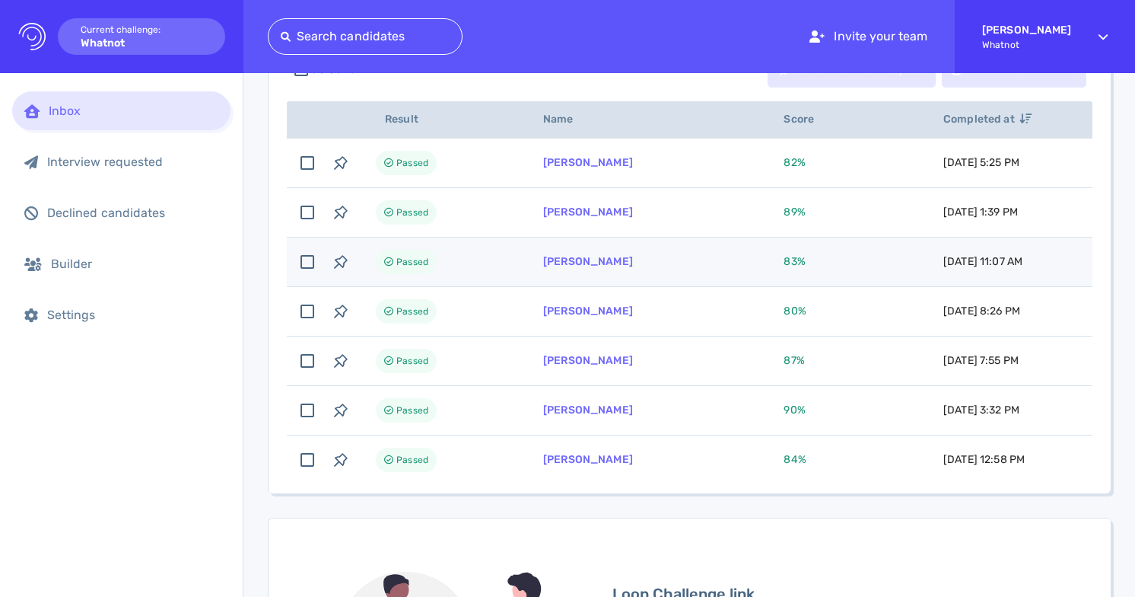
click at [765, 262] on td "83 %" at bounding box center [845, 261] width 160 height 49
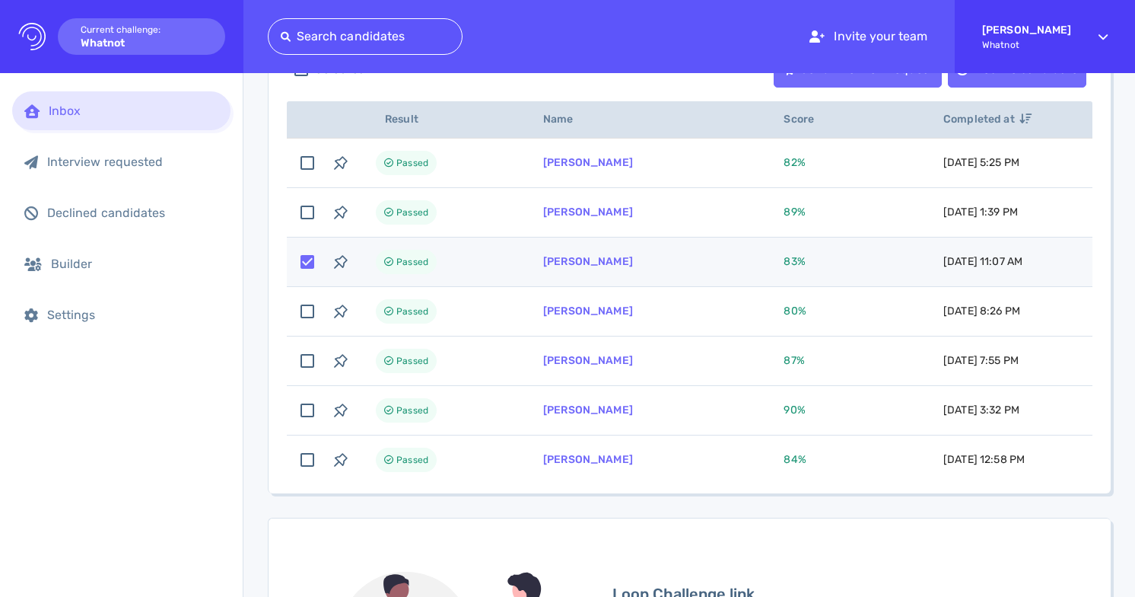
click at [788, 259] on span "83 %" at bounding box center [794, 261] width 21 height 13
checkbox input "false"
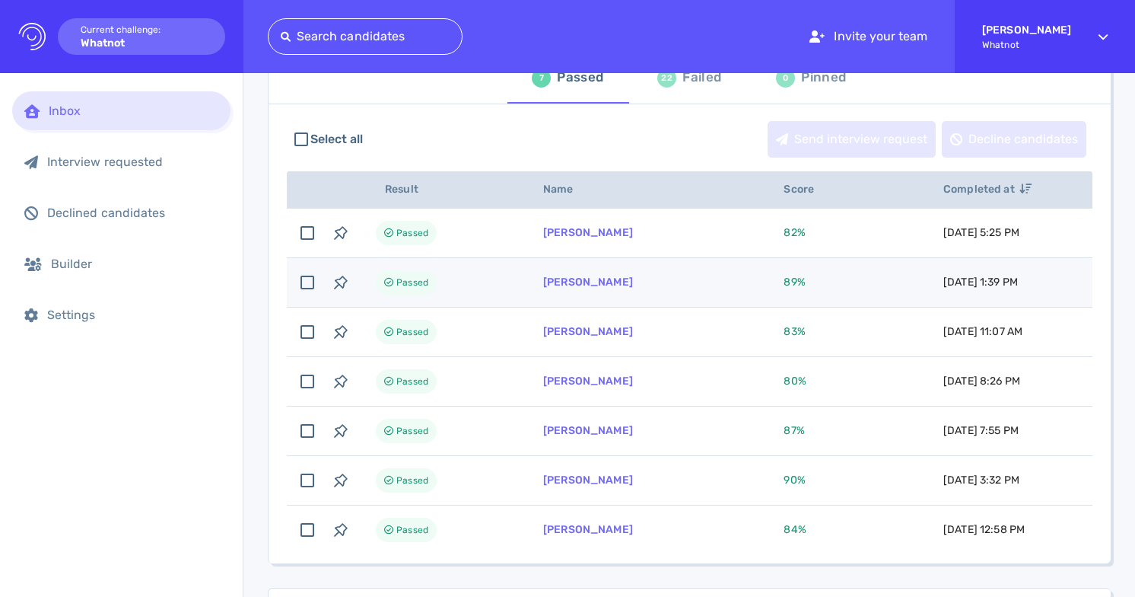
scroll to position [107, 0]
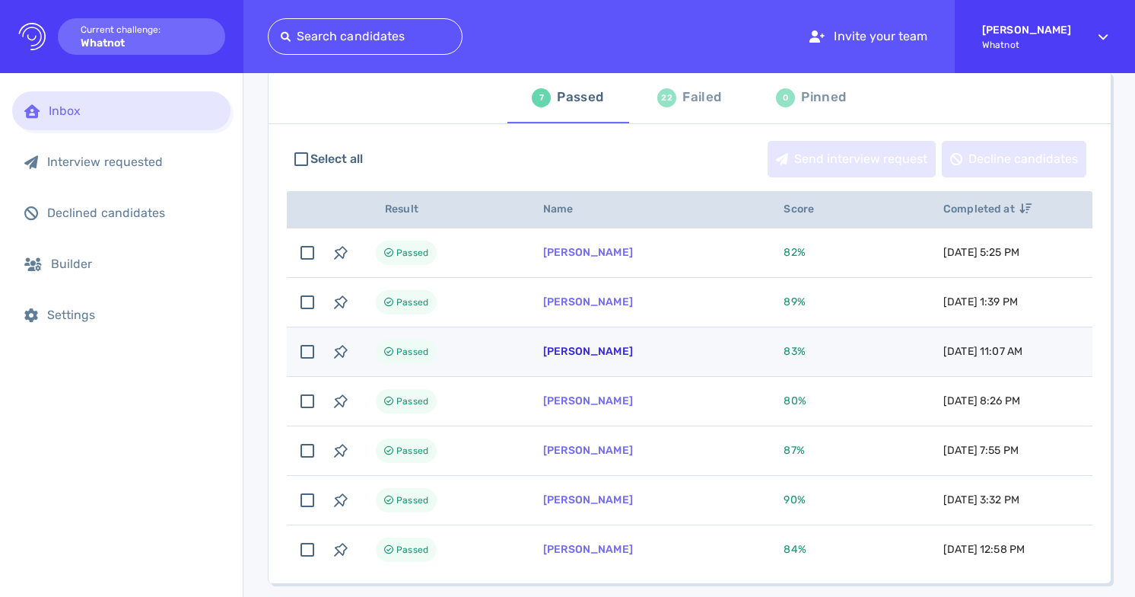
click at [593, 348] on link "[PERSON_NAME]" at bounding box center [588, 351] width 90 height 13
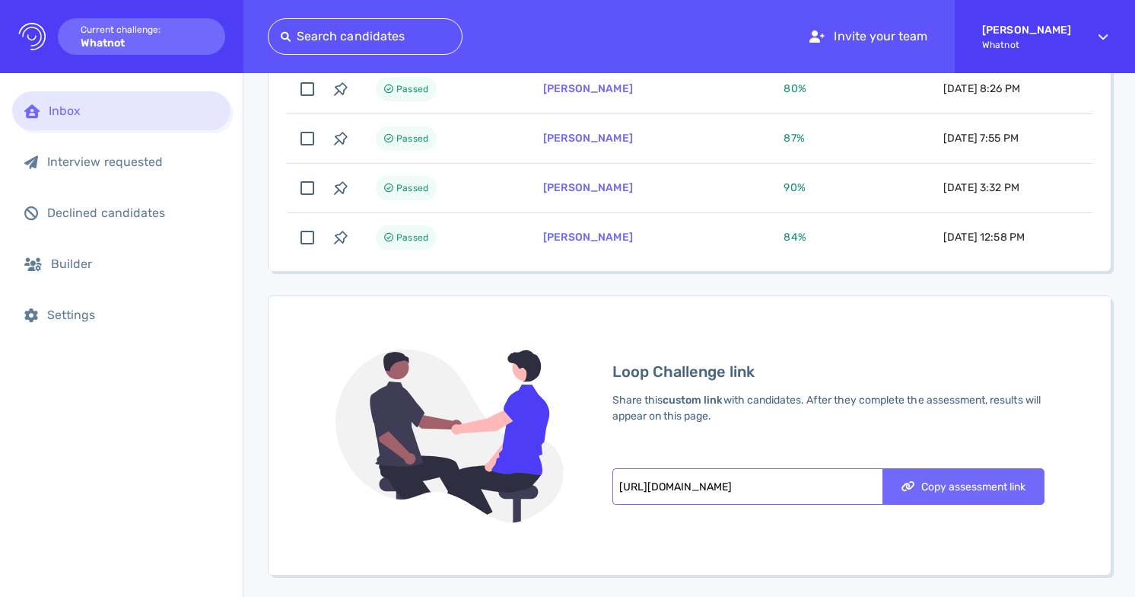
scroll to position [530, 0]
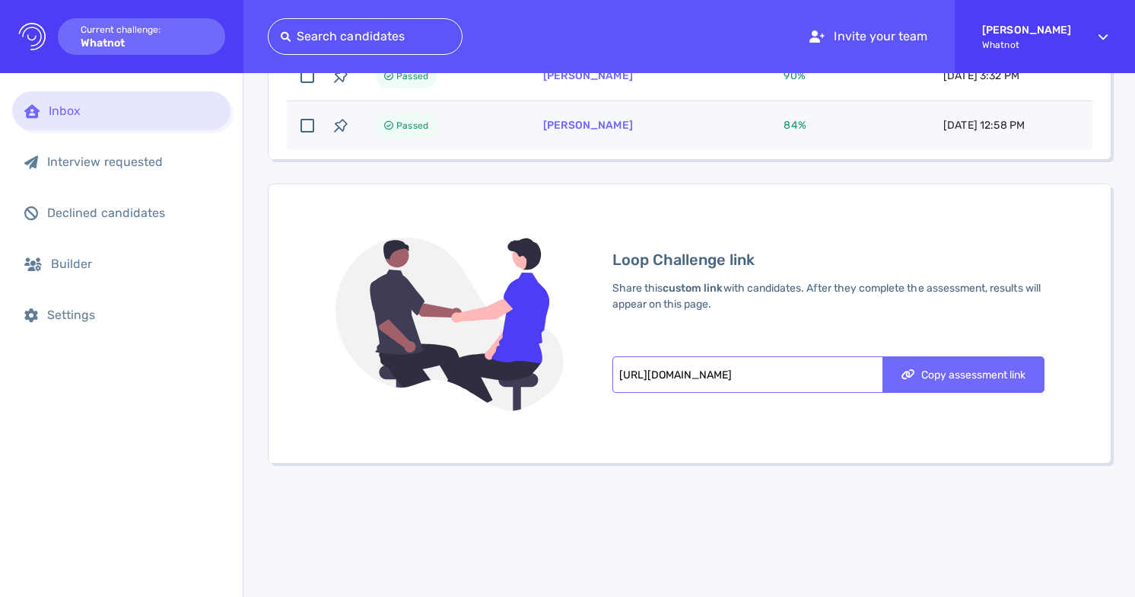
click at [784, 127] on span "84 %" at bounding box center [795, 125] width 22 height 13
click at [784, 122] on span "84 %" at bounding box center [795, 125] width 22 height 13
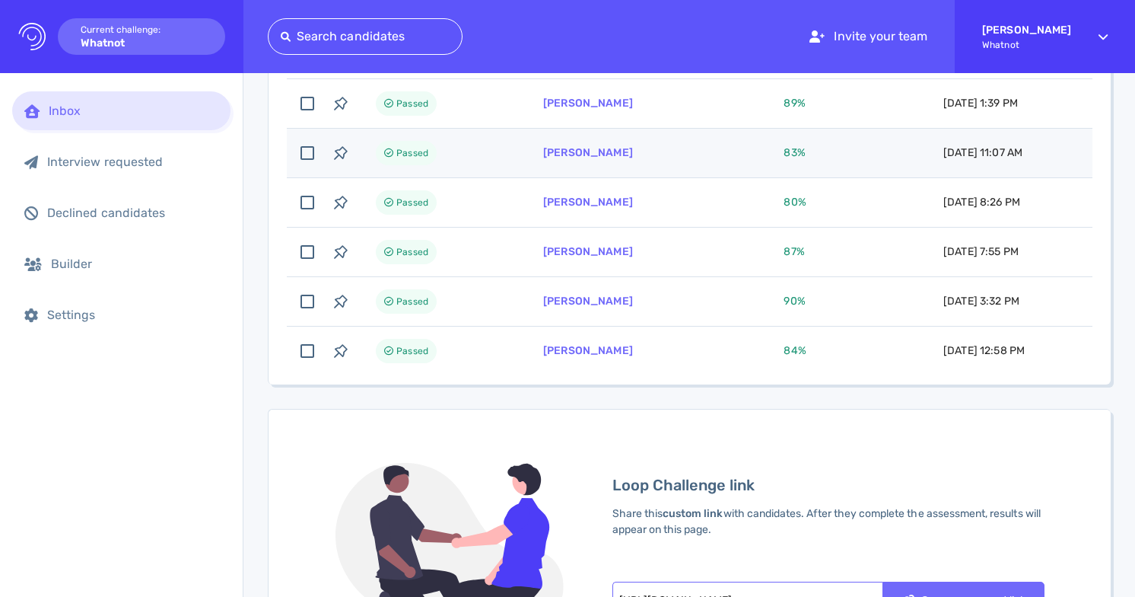
scroll to position [293, 0]
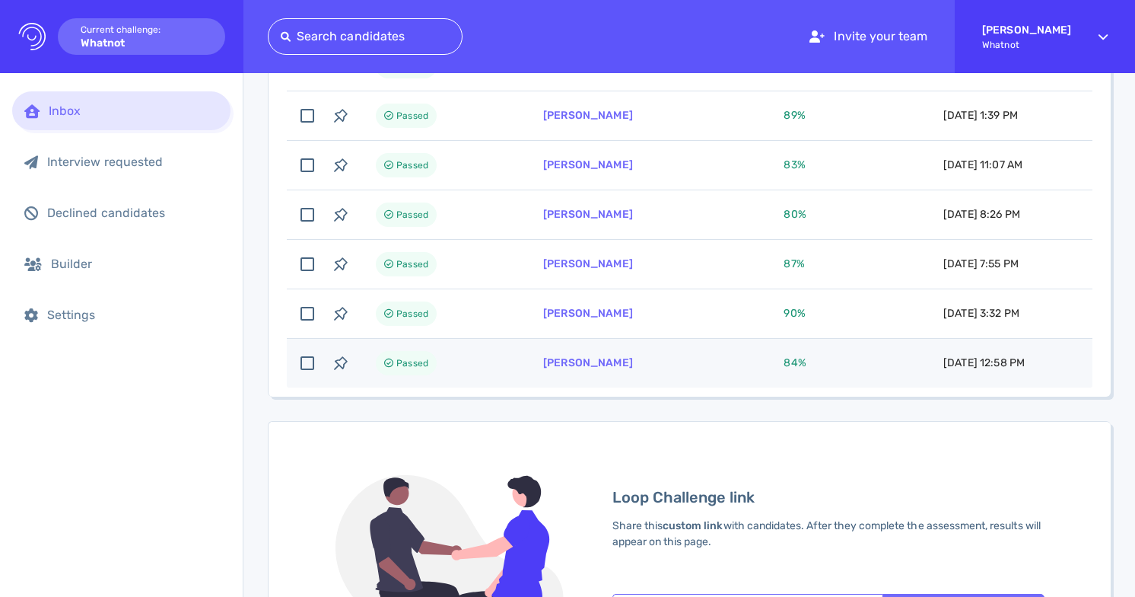
click at [585, 355] on td "[PERSON_NAME]" at bounding box center [645, 363] width 240 height 49
click at [583, 364] on link "[PERSON_NAME]" at bounding box center [588, 362] width 90 height 13
click at [313, 367] on input "checkbox" at bounding box center [307, 362] width 33 height 33
checkbox input "false"
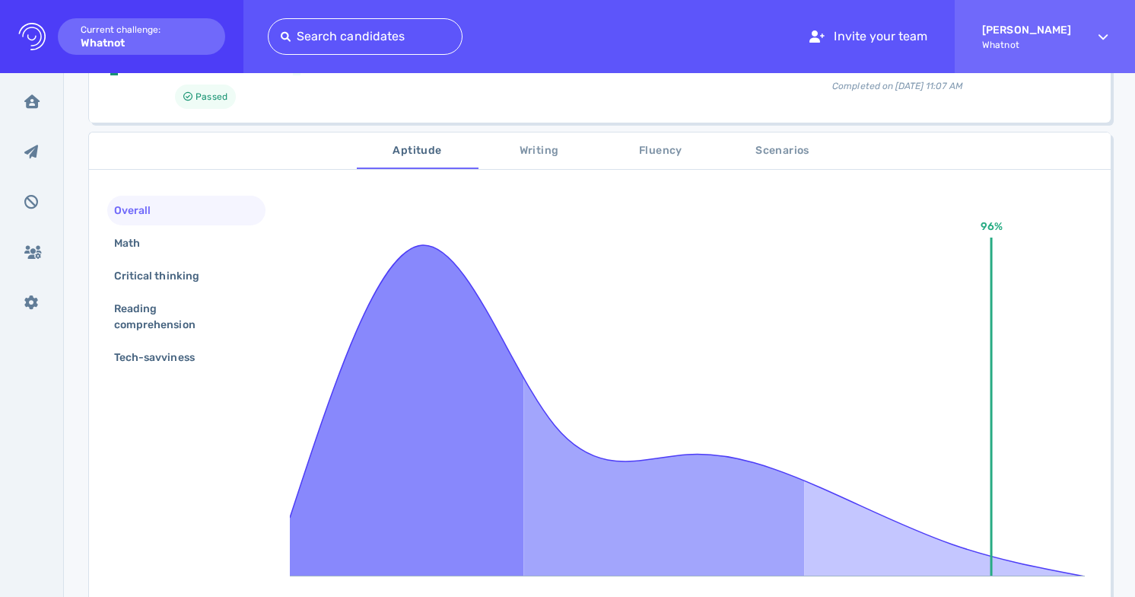
scroll to position [190, 0]
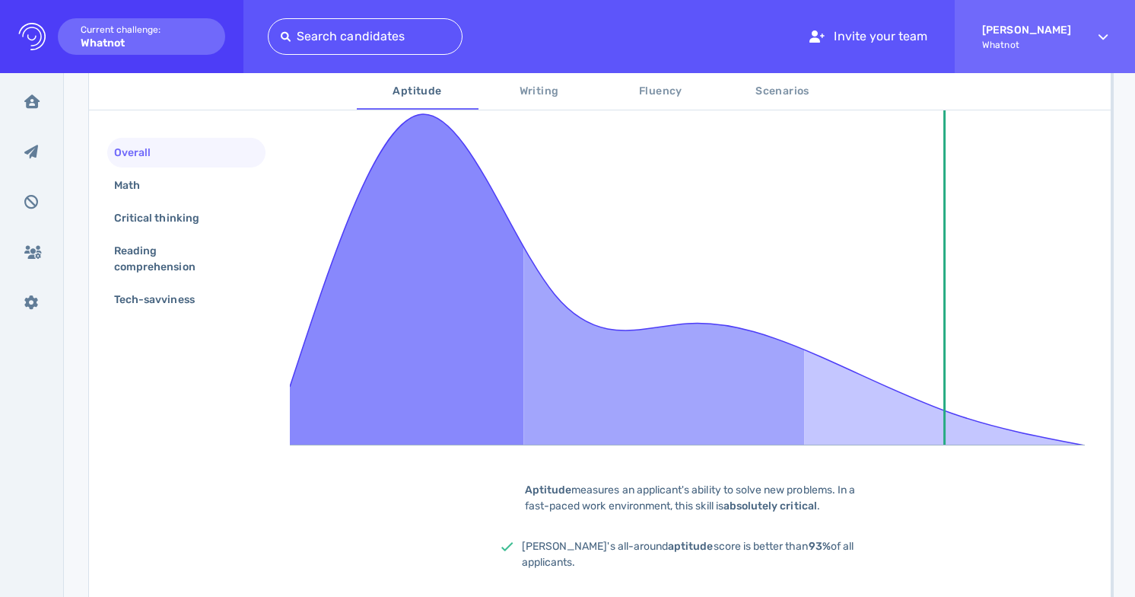
scroll to position [339, 0]
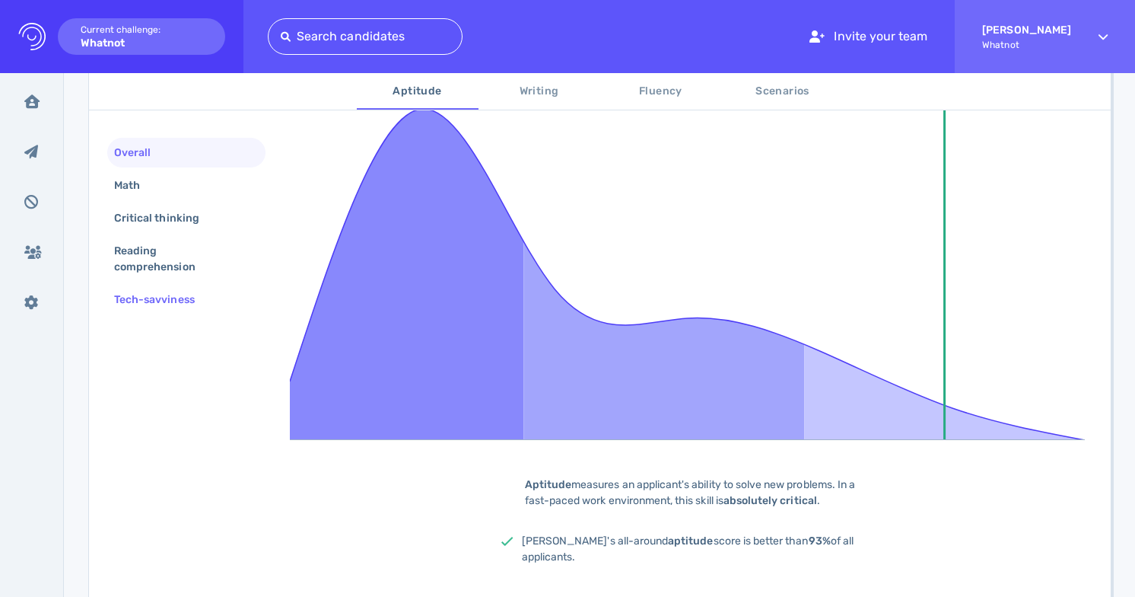
click at [141, 292] on div "Tech-savviness" at bounding box center [162, 299] width 102 height 22
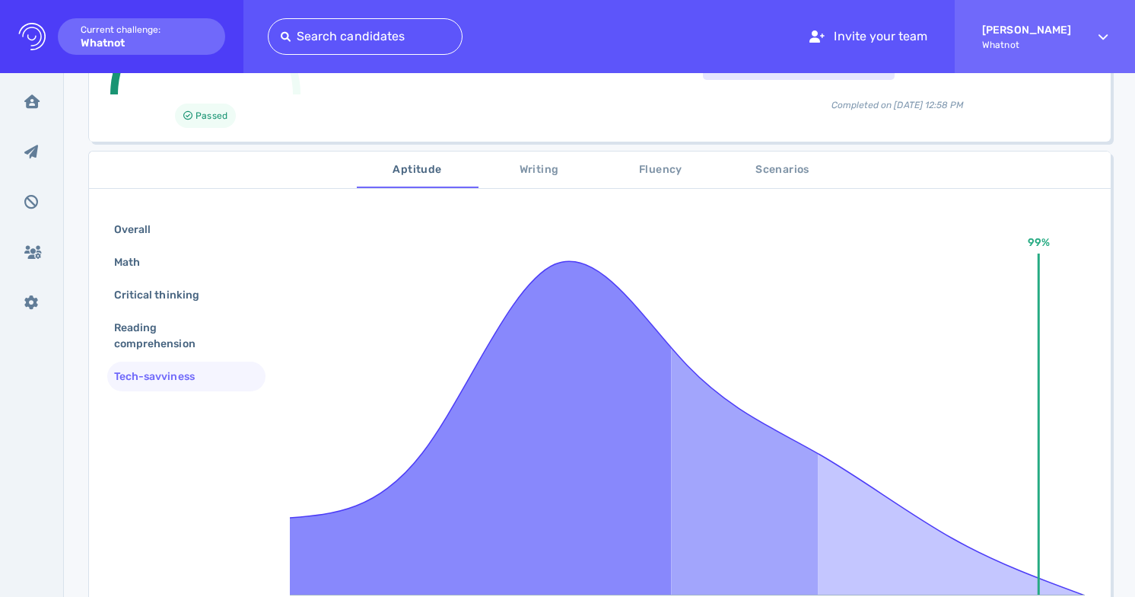
scroll to position [137, 0]
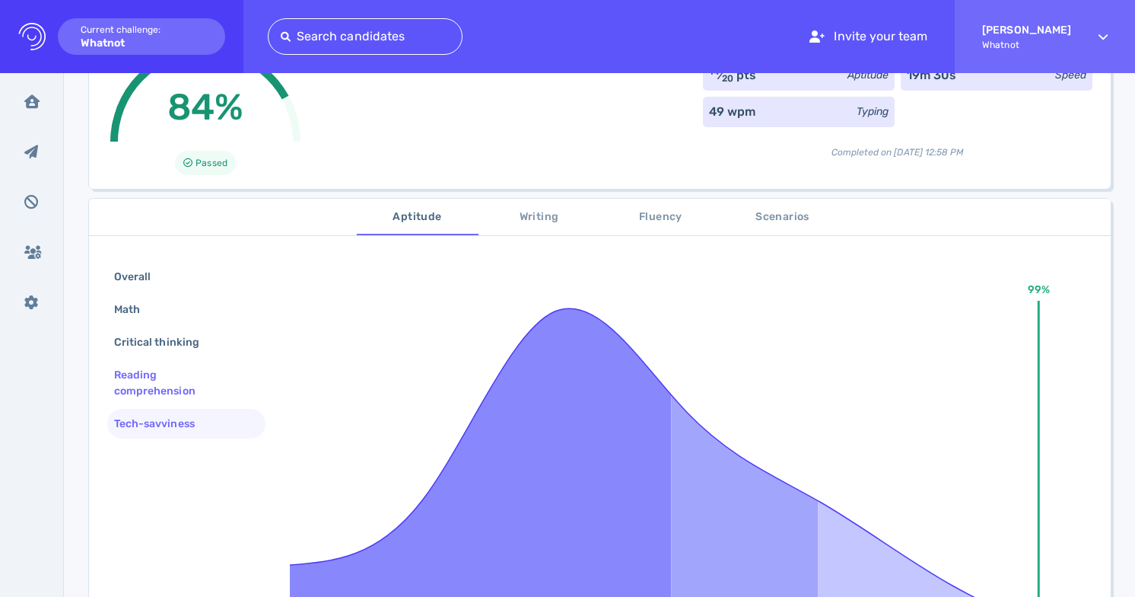
click at [158, 387] on div "Reading comprehension" at bounding box center [180, 383] width 138 height 38
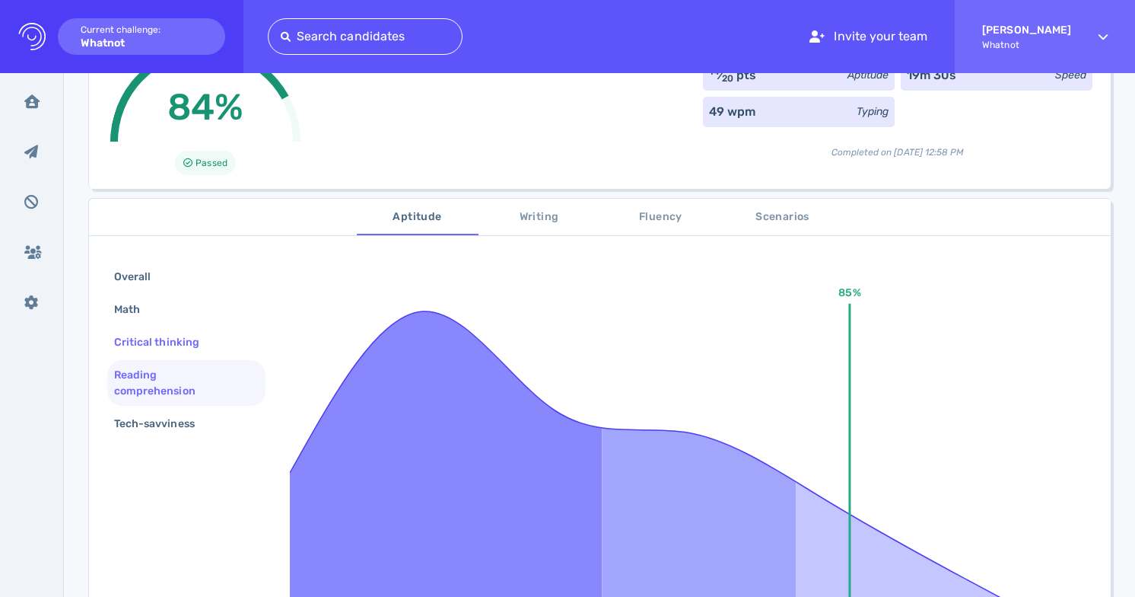
click at [170, 348] on div "Critical thinking" at bounding box center [164, 342] width 107 height 22
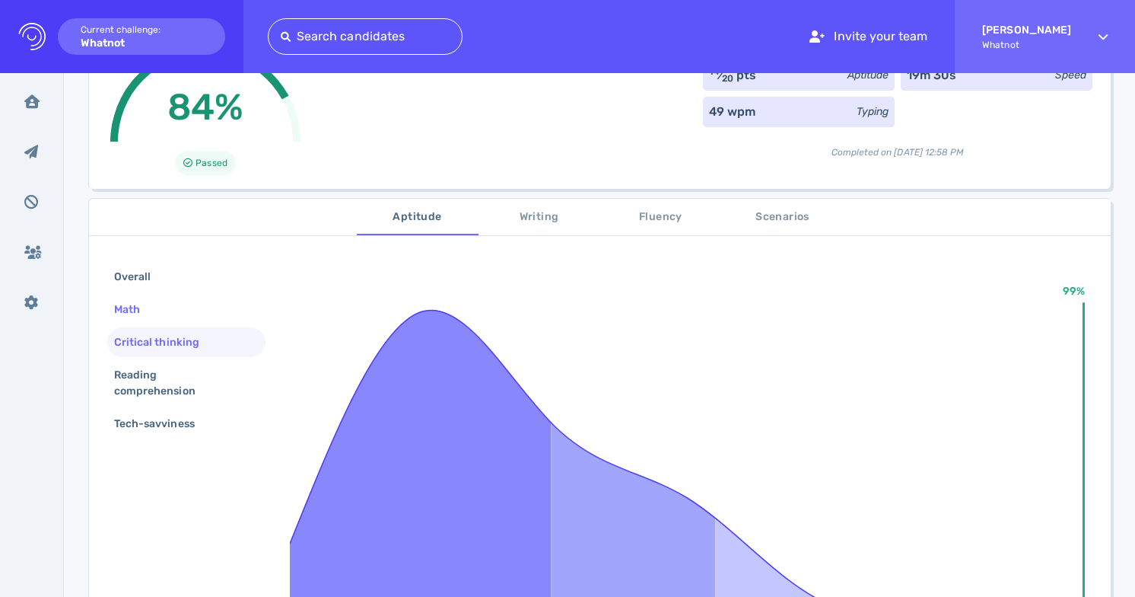
click at [170, 314] on div "Math" at bounding box center [186, 309] width 158 height 30
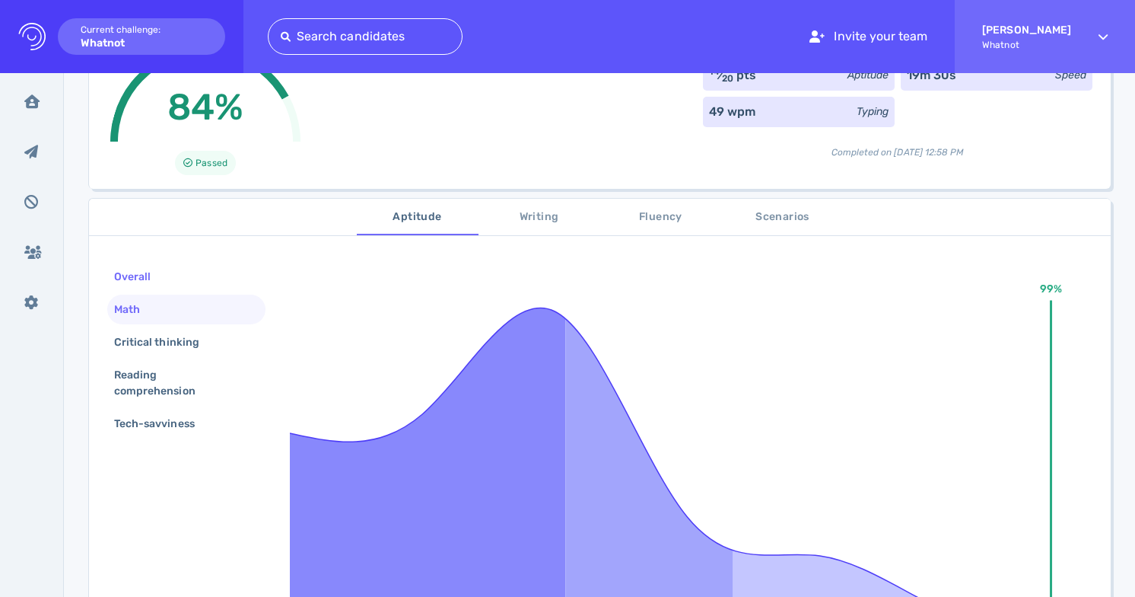
click at [183, 285] on div "Overall" at bounding box center [186, 277] width 158 height 30
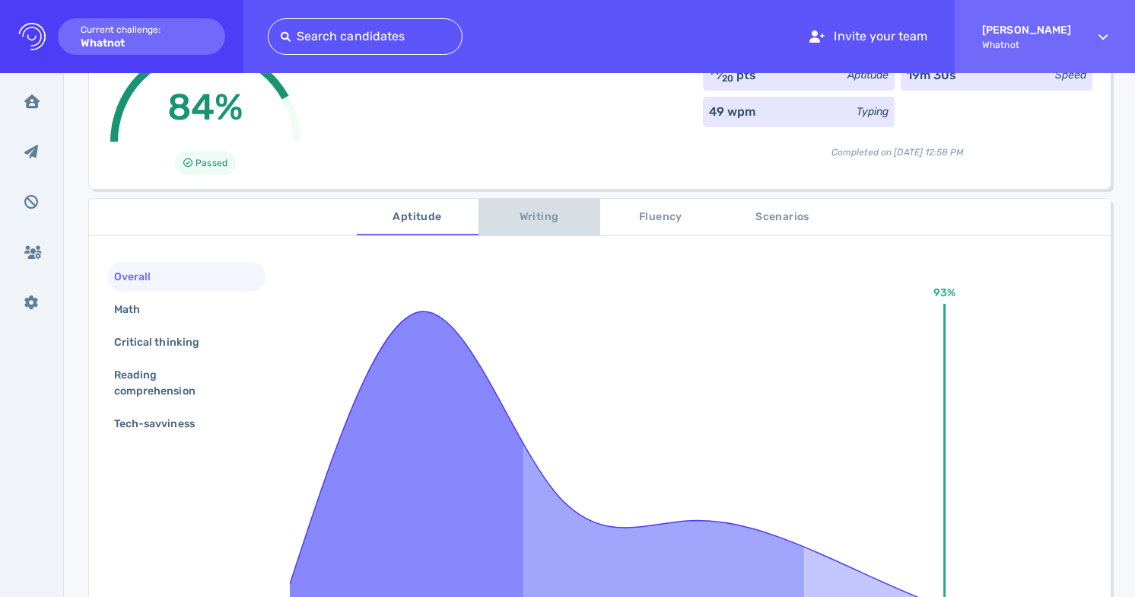
click at [554, 227] on button "Writing" at bounding box center [540, 217] width 122 height 37
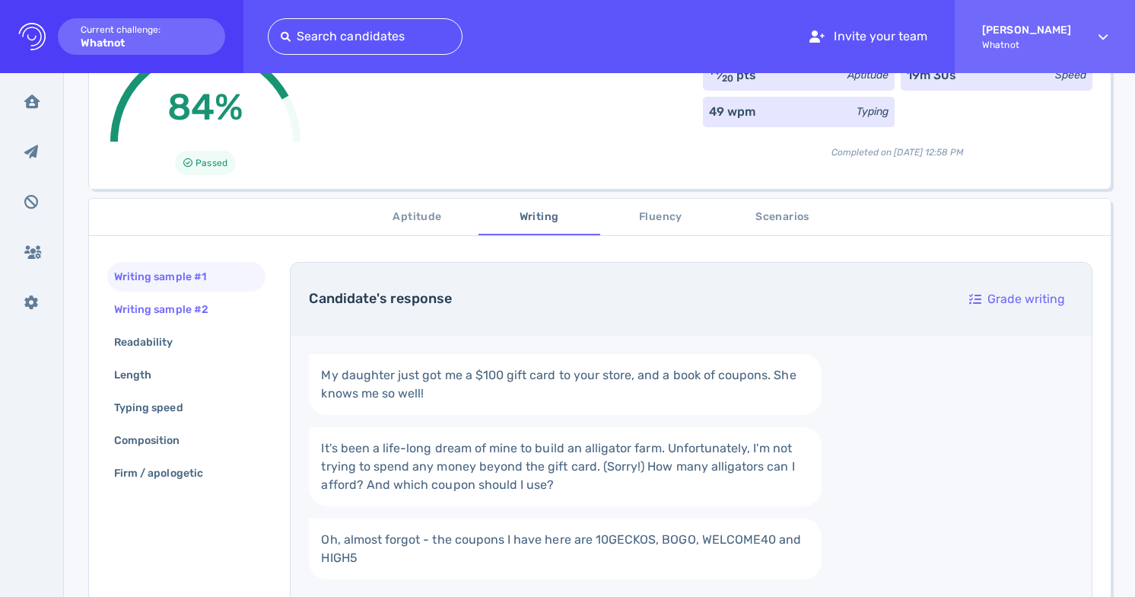
click at [194, 310] on div "Writing sample #2" at bounding box center [169, 309] width 116 height 22
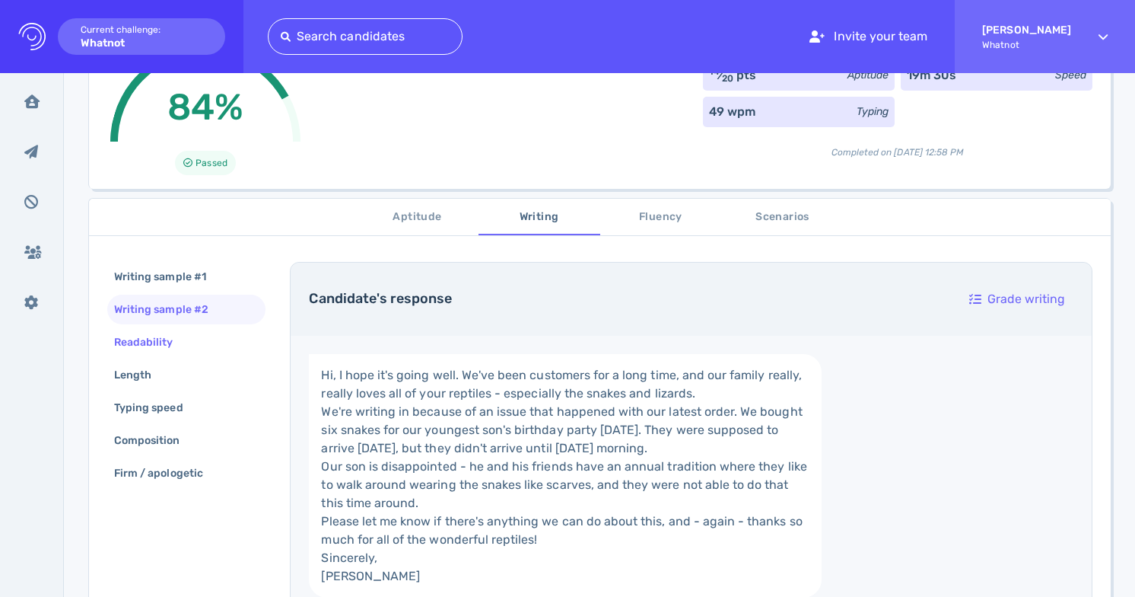
click at [192, 348] on div "Readability" at bounding box center [186, 342] width 158 height 30
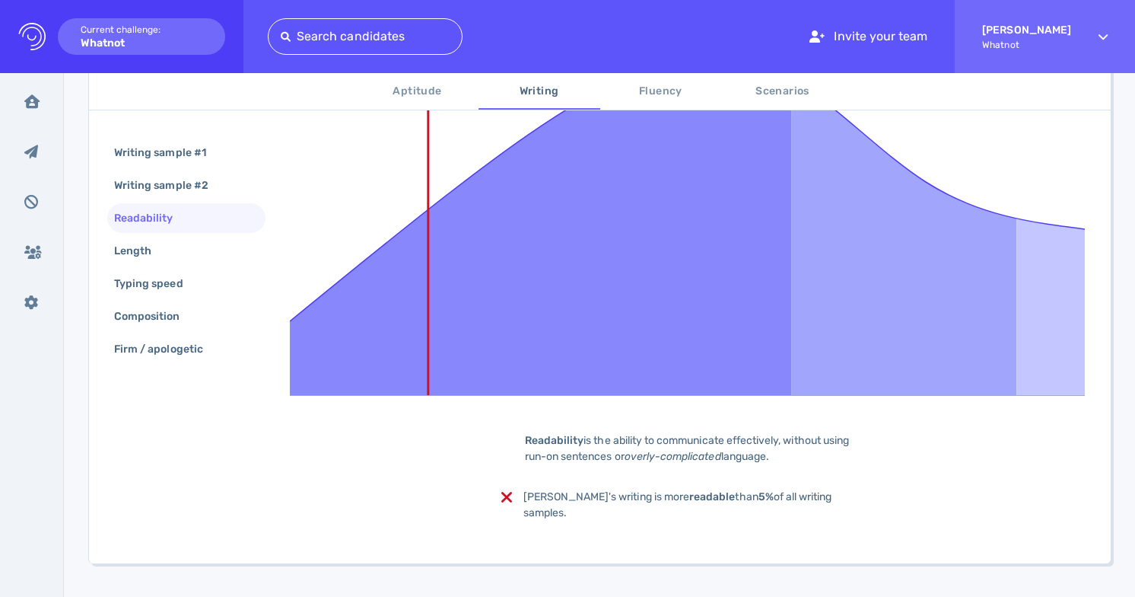
scroll to position [371, 0]
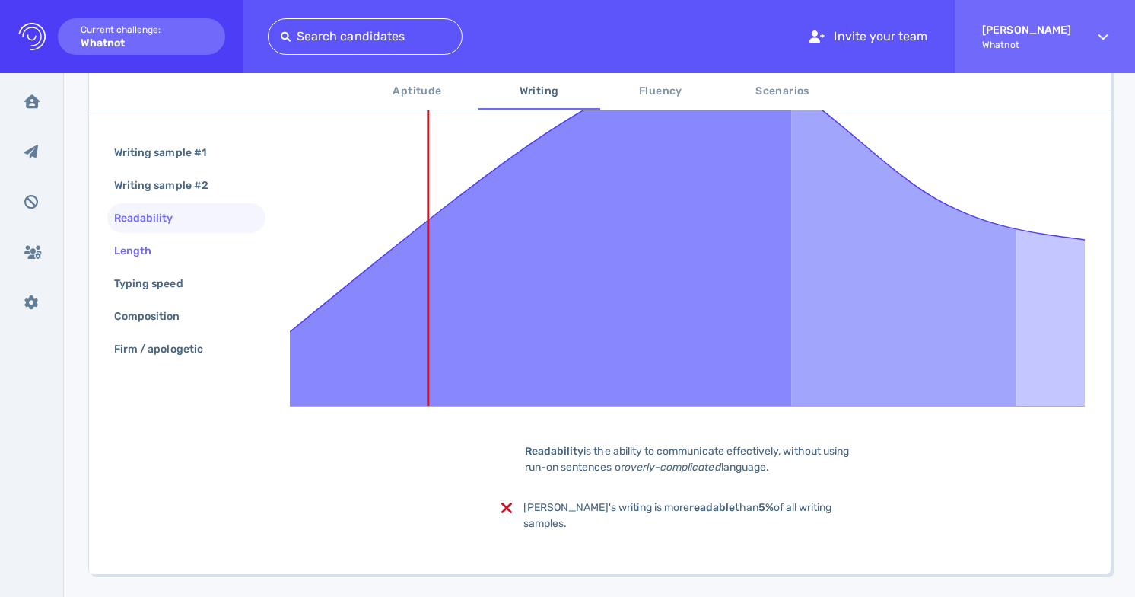
click at [196, 244] on div "Length" at bounding box center [186, 251] width 158 height 30
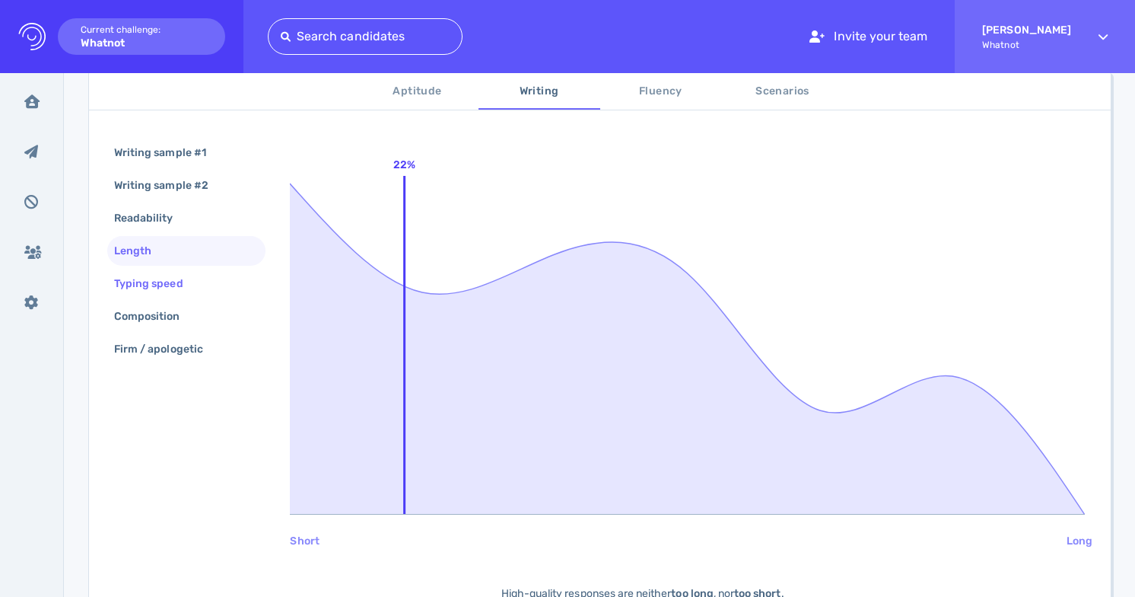
click at [201, 288] on div "Typing speed" at bounding box center [186, 284] width 158 height 30
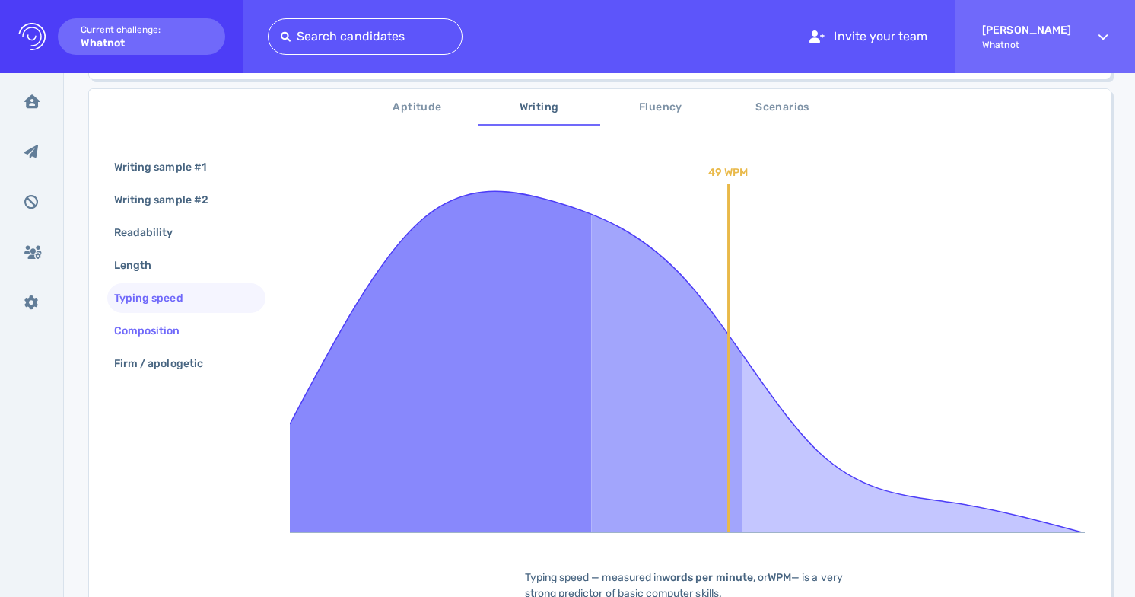
click at [208, 329] on div "Composition" at bounding box center [186, 331] width 158 height 30
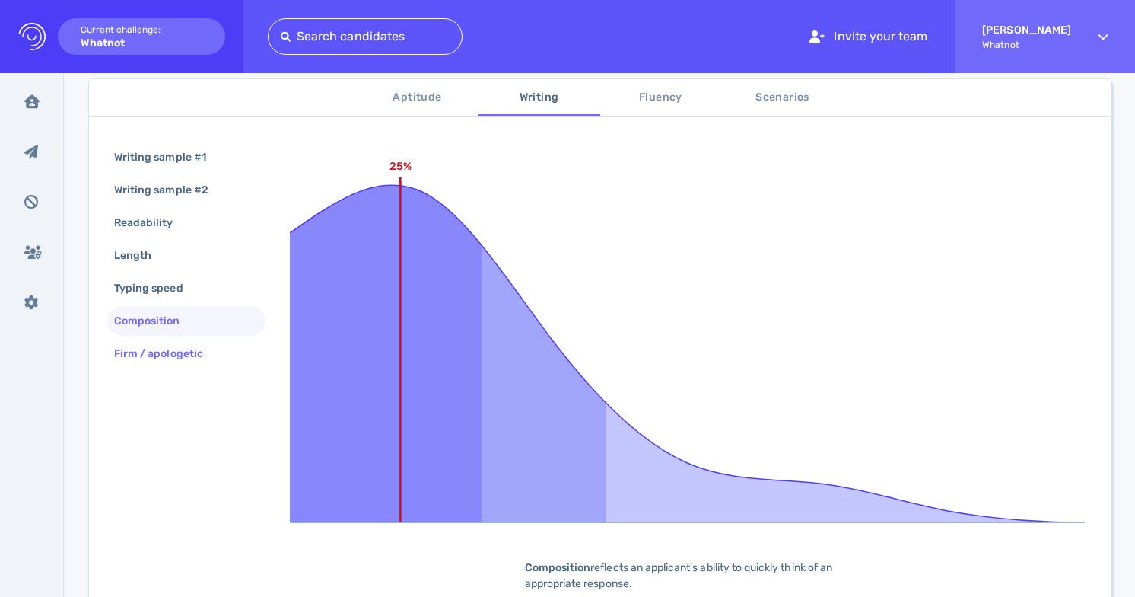
click at [194, 358] on div "Firm / apologetic" at bounding box center [166, 353] width 110 height 22
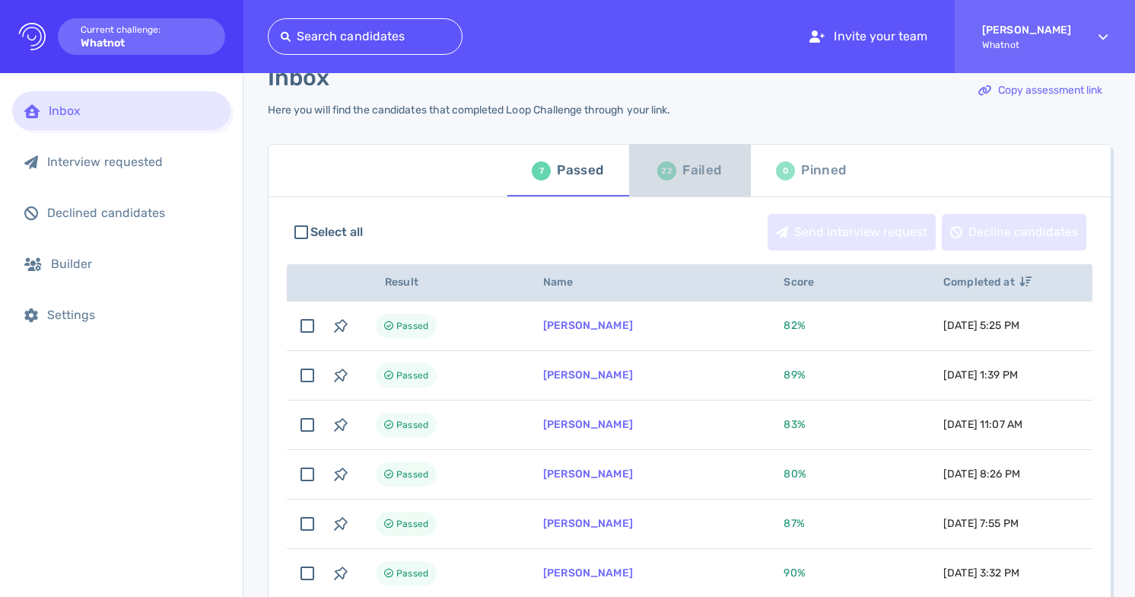
click at [682, 173] on div "Failed" at bounding box center [701, 170] width 39 height 23
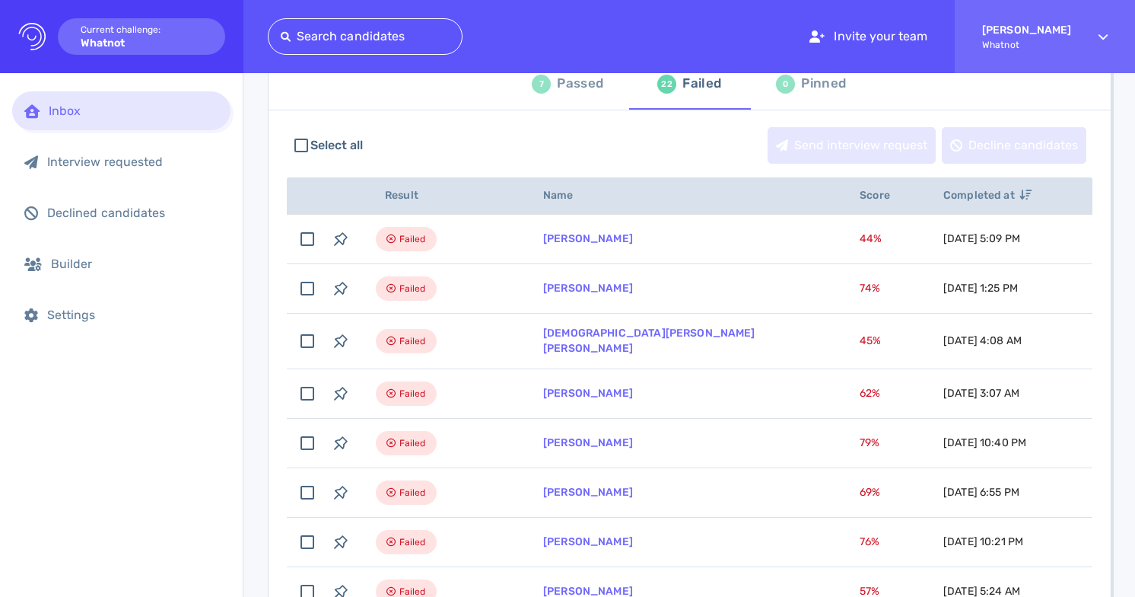
scroll to position [22, 0]
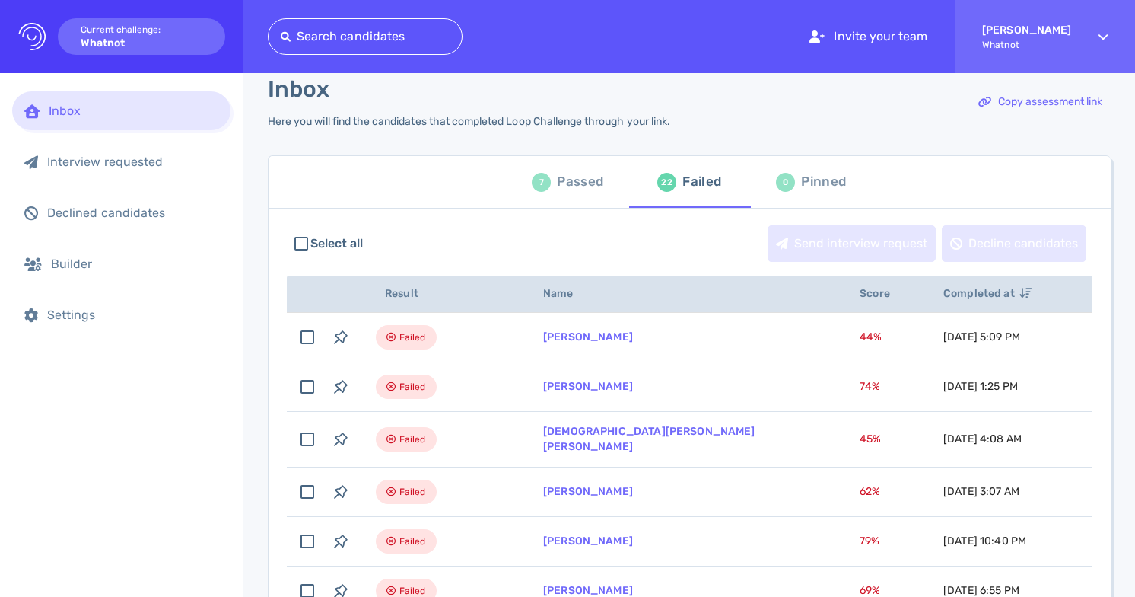
click at [579, 183] on div "Passed" at bounding box center [580, 181] width 46 height 23
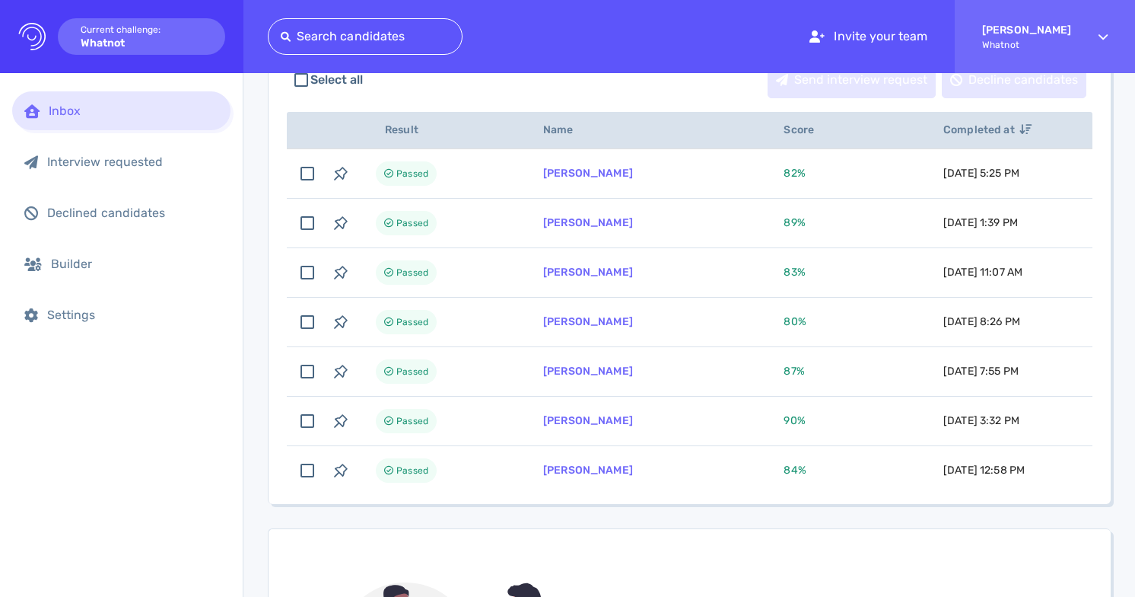
scroll to position [145, 0]
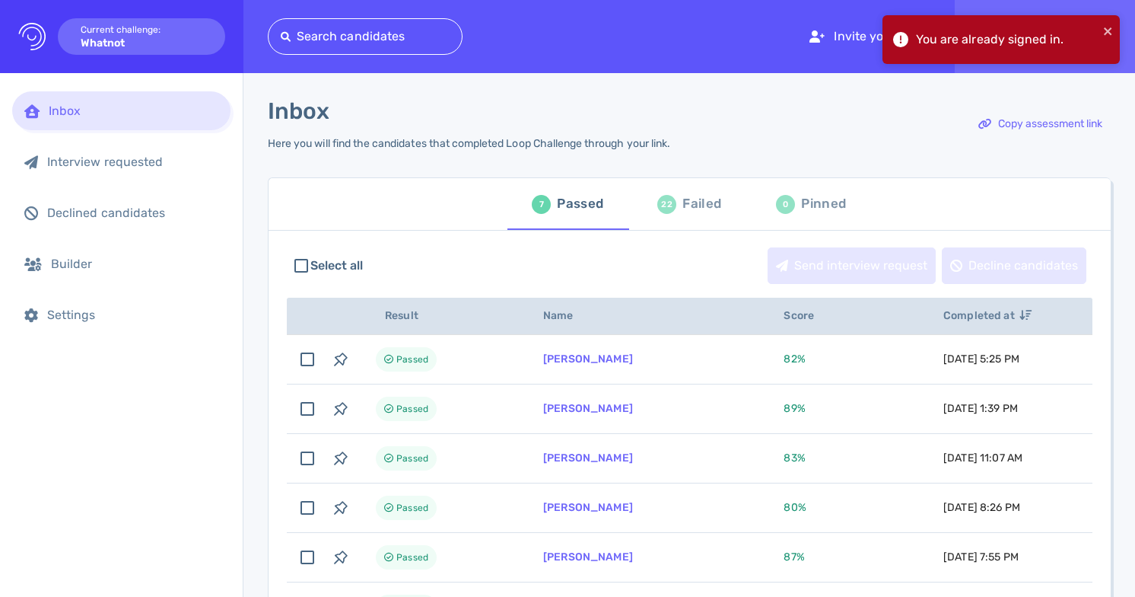
click at [685, 210] on div "Failed" at bounding box center [701, 203] width 39 height 23
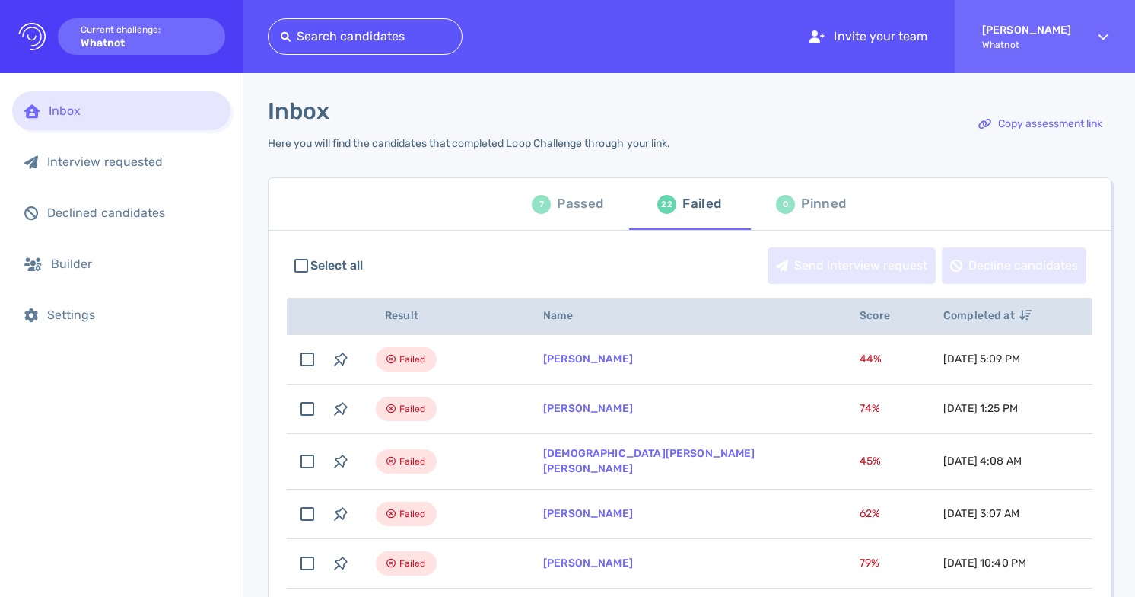
click at [567, 201] on div "Passed" at bounding box center [580, 203] width 46 height 23
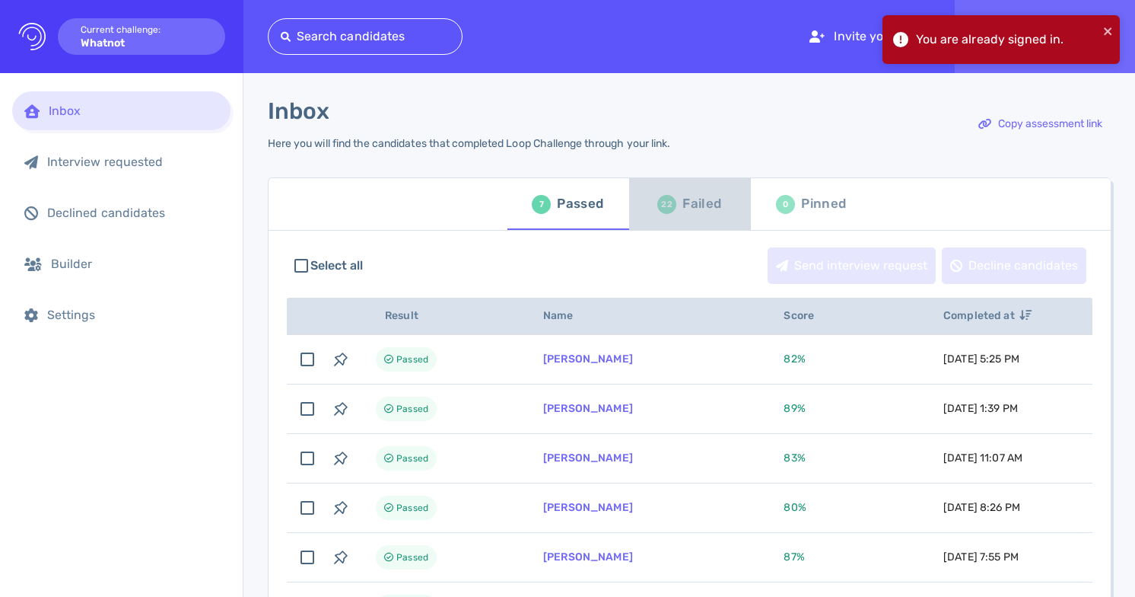
click at [673, 208] on div "22 Failed" at bounding box center [689, 204] width 64 height 43
click at [1106, 28] on icon "close" at bounding box center [1108, 31] width 11 height 12
